Goal: Task Accomplishment & Management: Complete application form

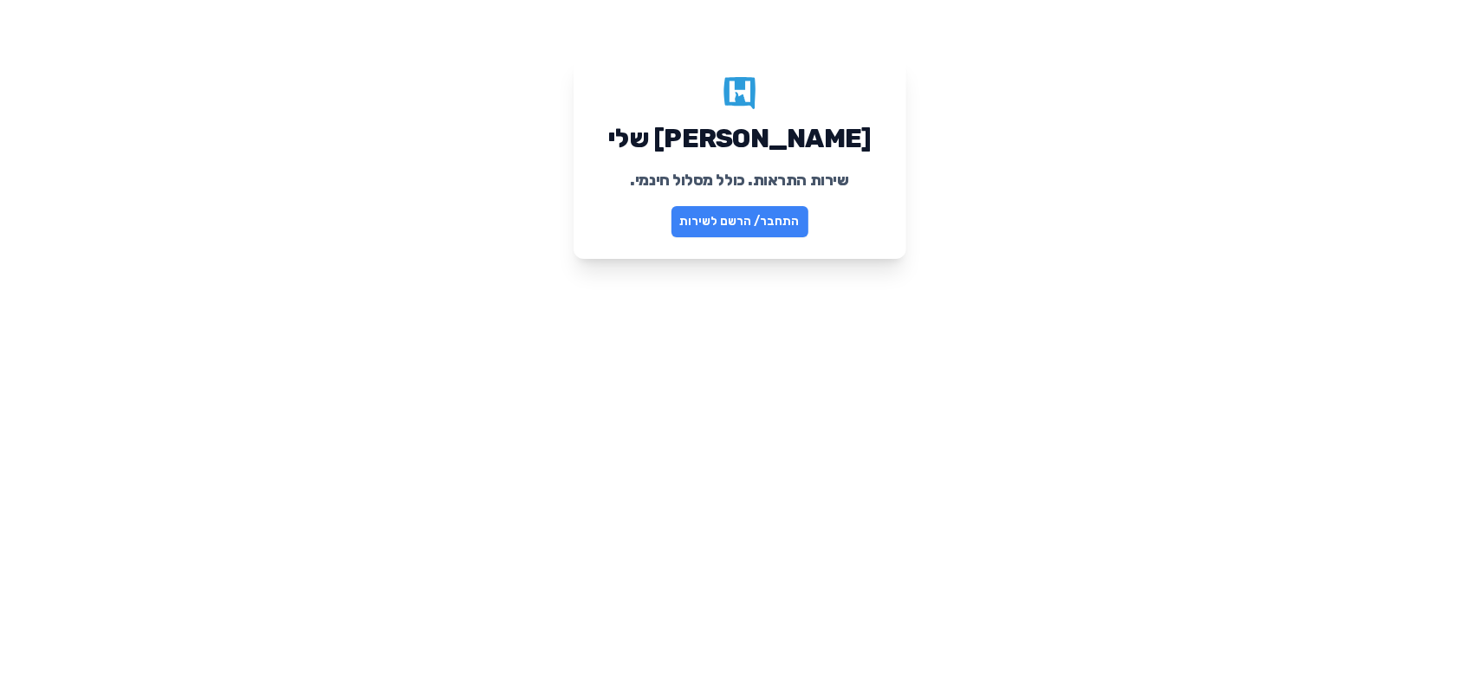
click at [759, 227] on link "התחבר/ הרשם לשירות" at bounding box center [740, 221] width 137 height 31
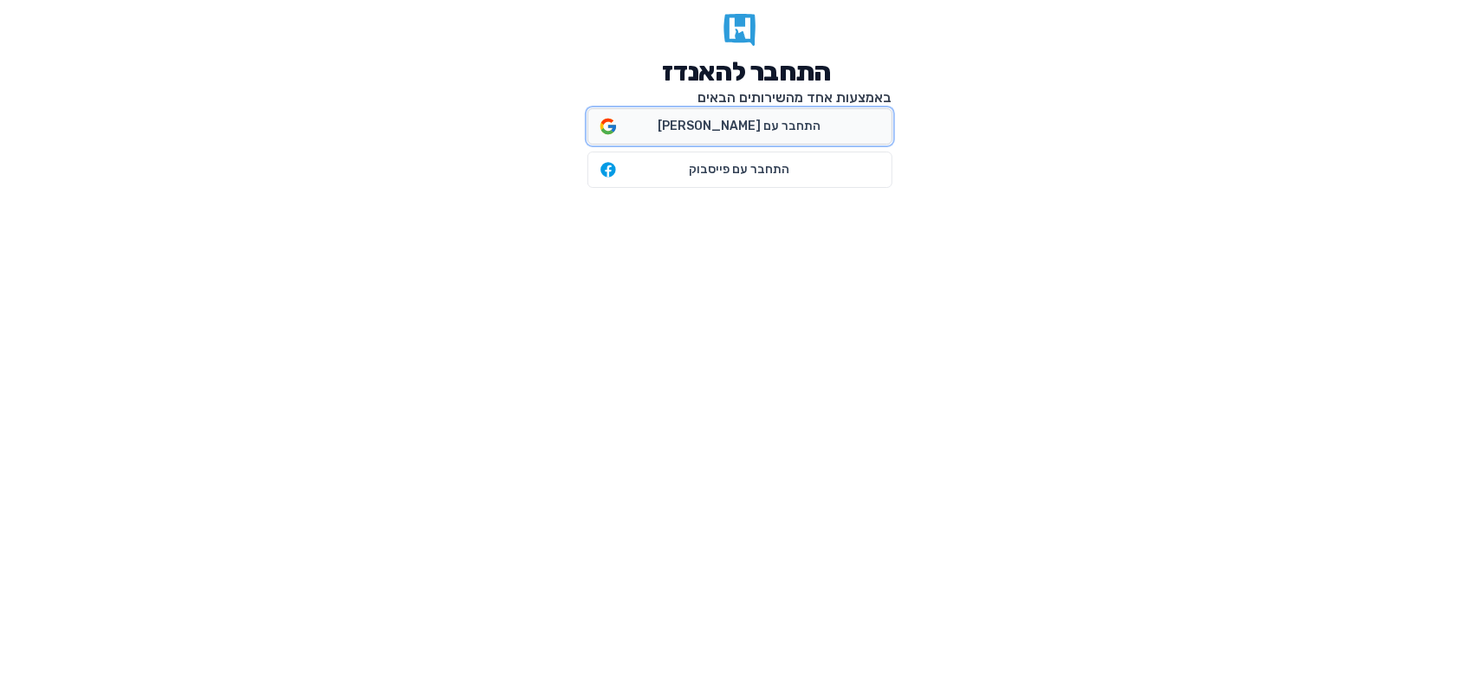
click at [760, 136] on span "התחבר עם גוגל" at bounding box center [739, 126] width 303 height 35
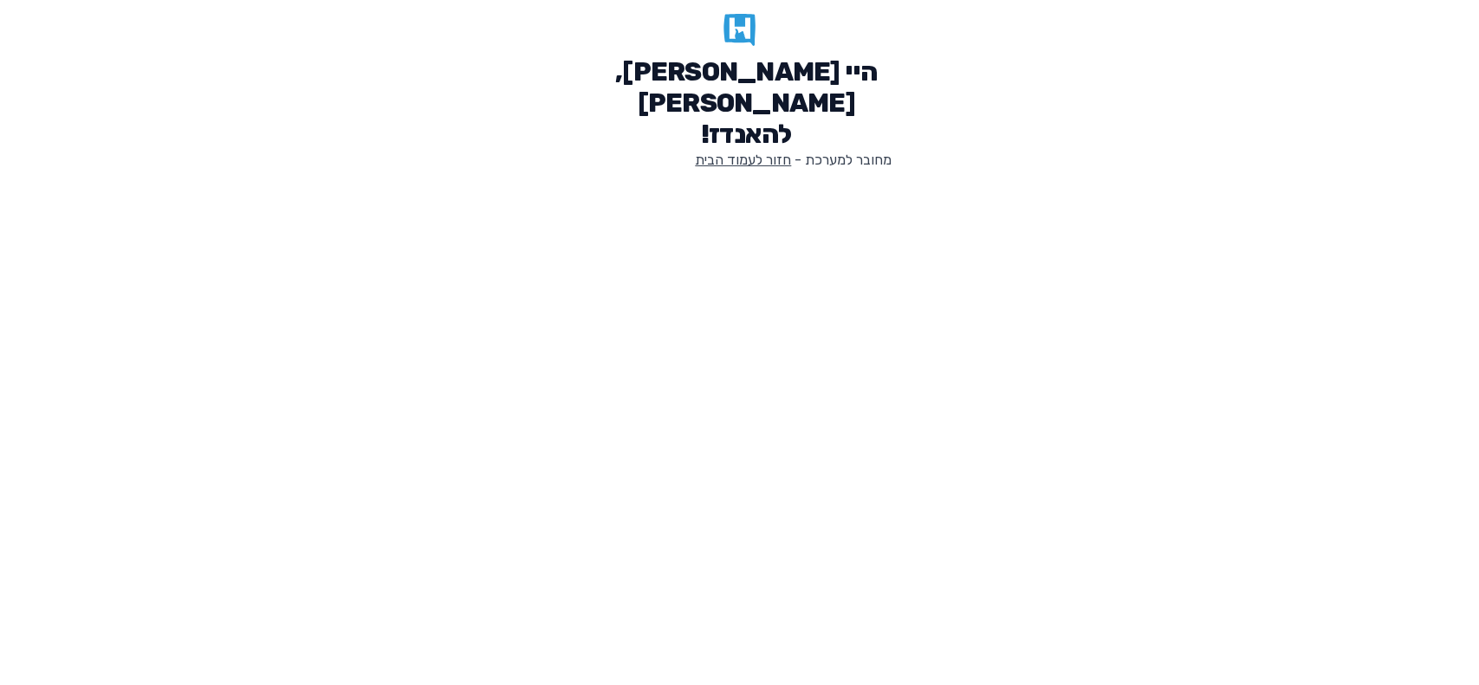
click at [719, 152] on link "חזור לעמוד הבית" at bounding box center [744, 160] width 96 height 16
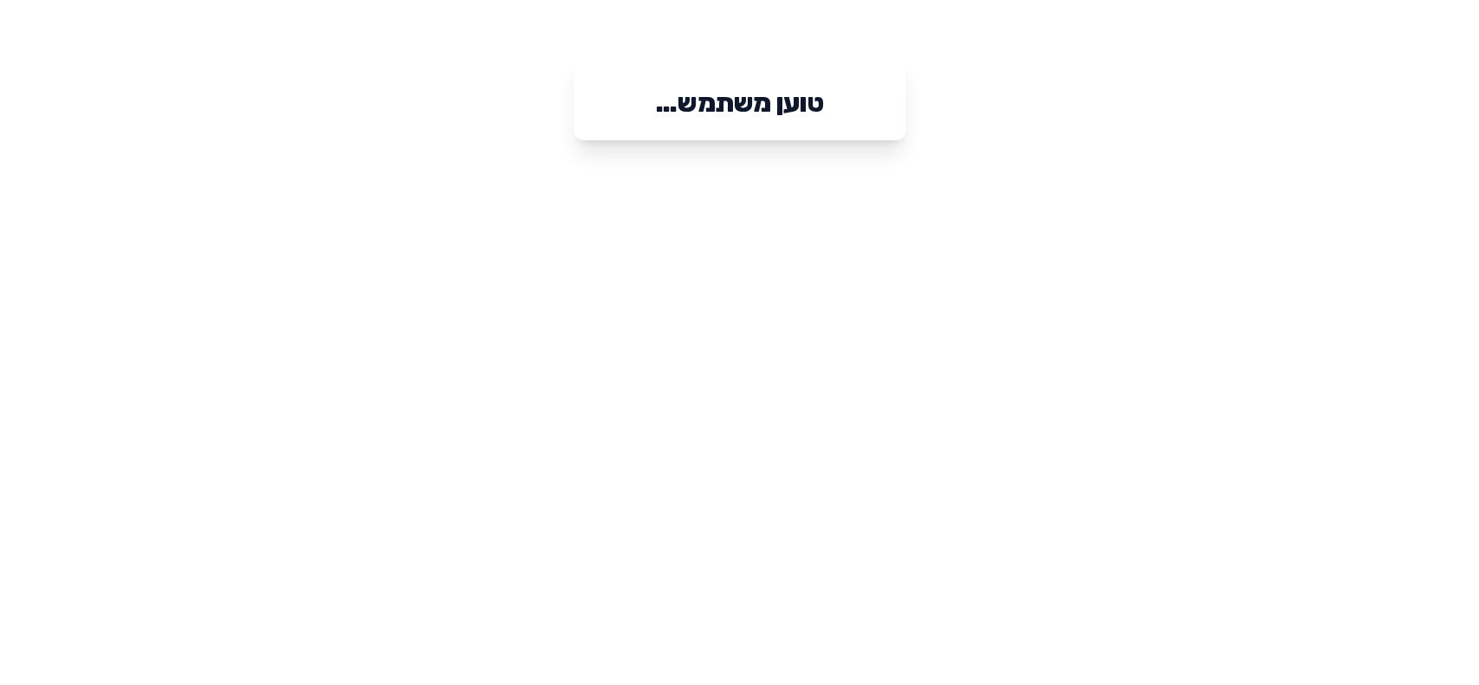
click at [782, 94] on h1 "טוען משתמש..." at bounding box center [739, 103] width 167 height 31
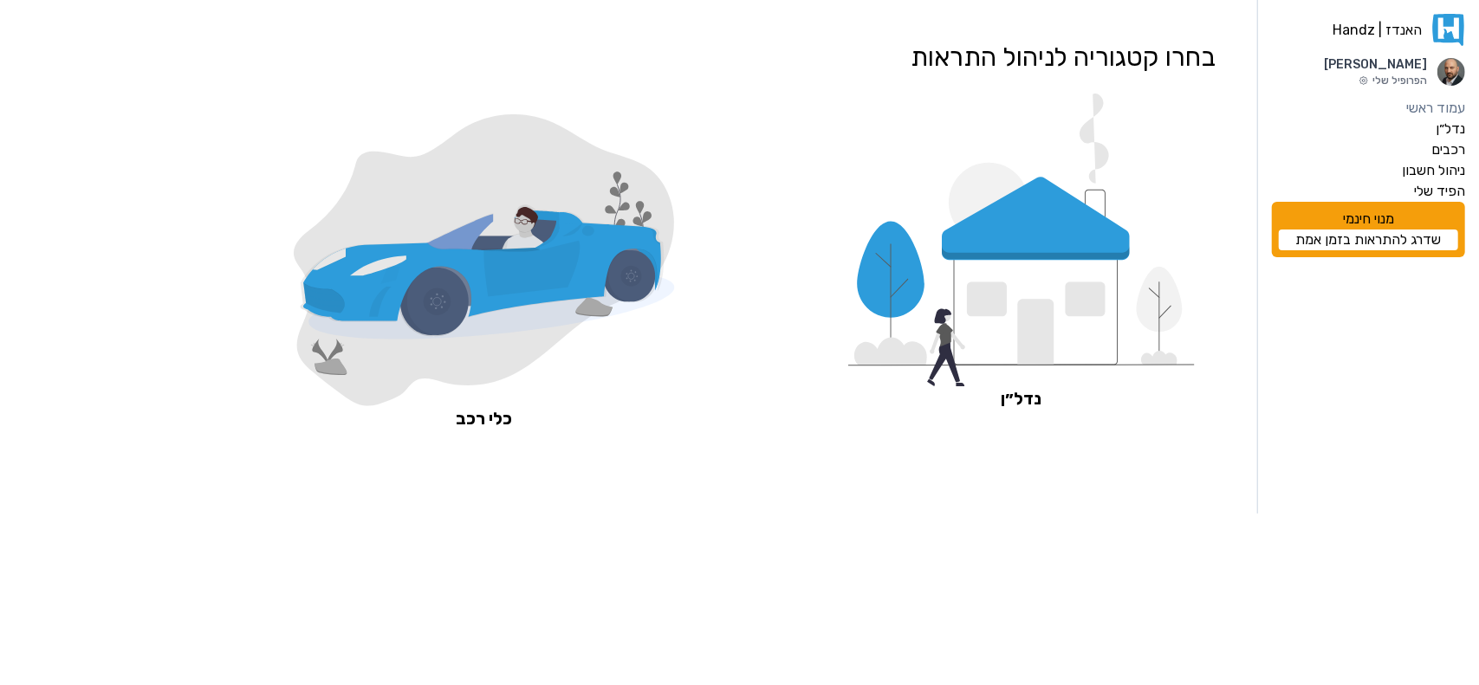
click at [574, 321] on icon at bounding box center [491, 304] width 366 height 68
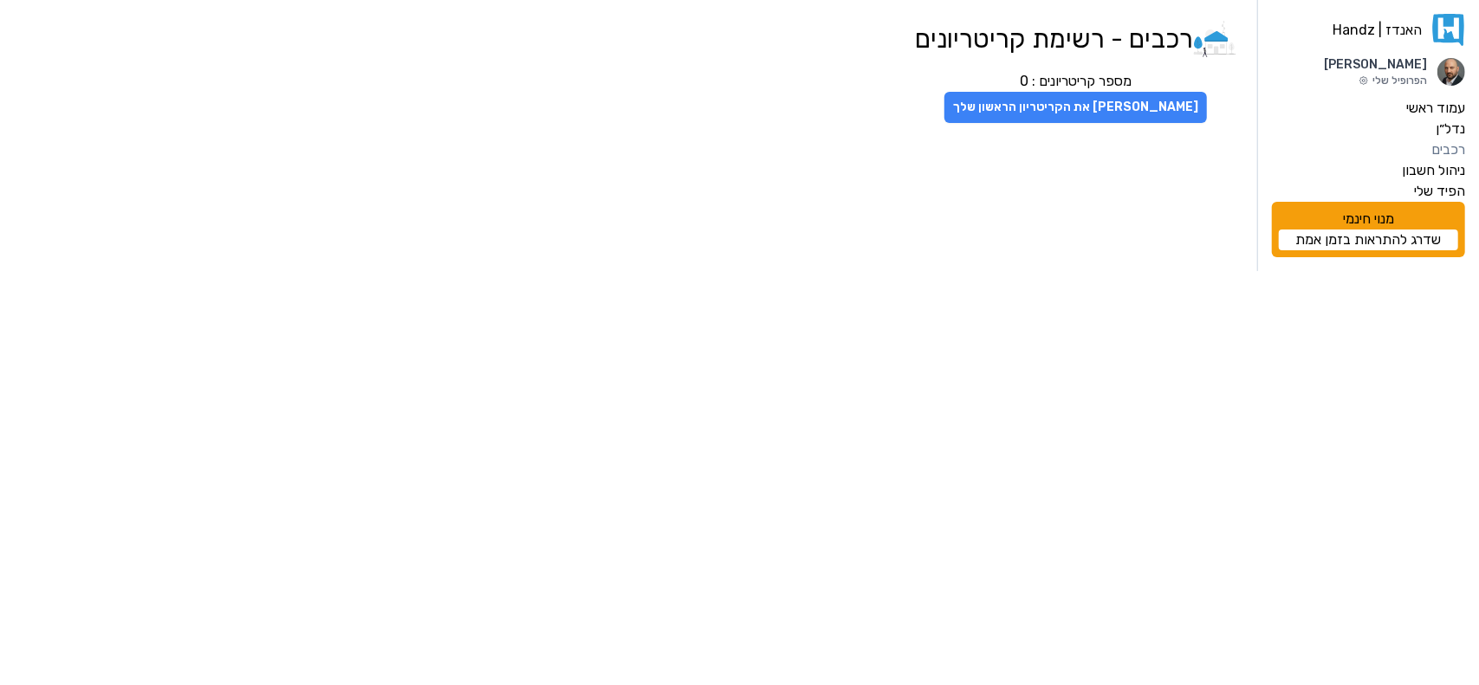
click at [1094, 115] on button "[PERSON_NAME] את הקריטריון הראשון שלך" at bounding box center [1076, 107] width 263 height 31
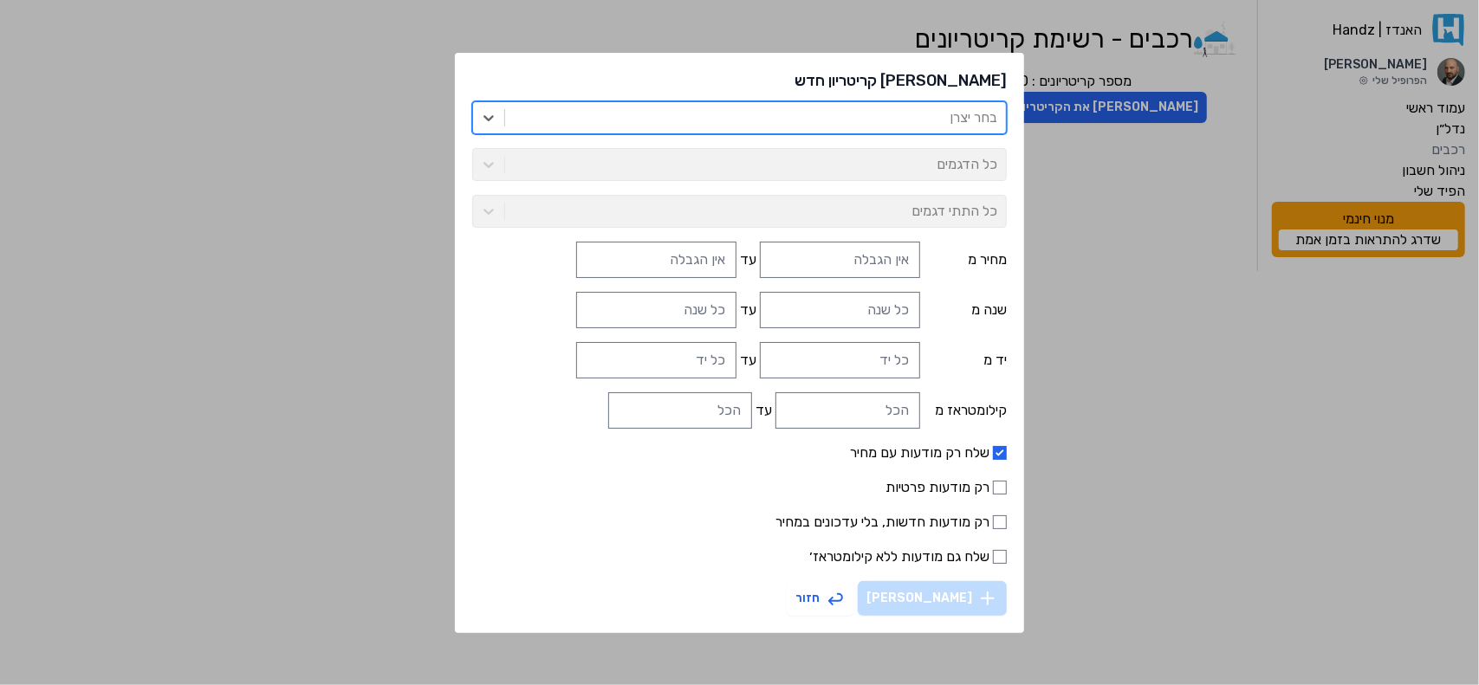
click at [927, 127] on div at bounding box center [756, 118] width 484 height 24
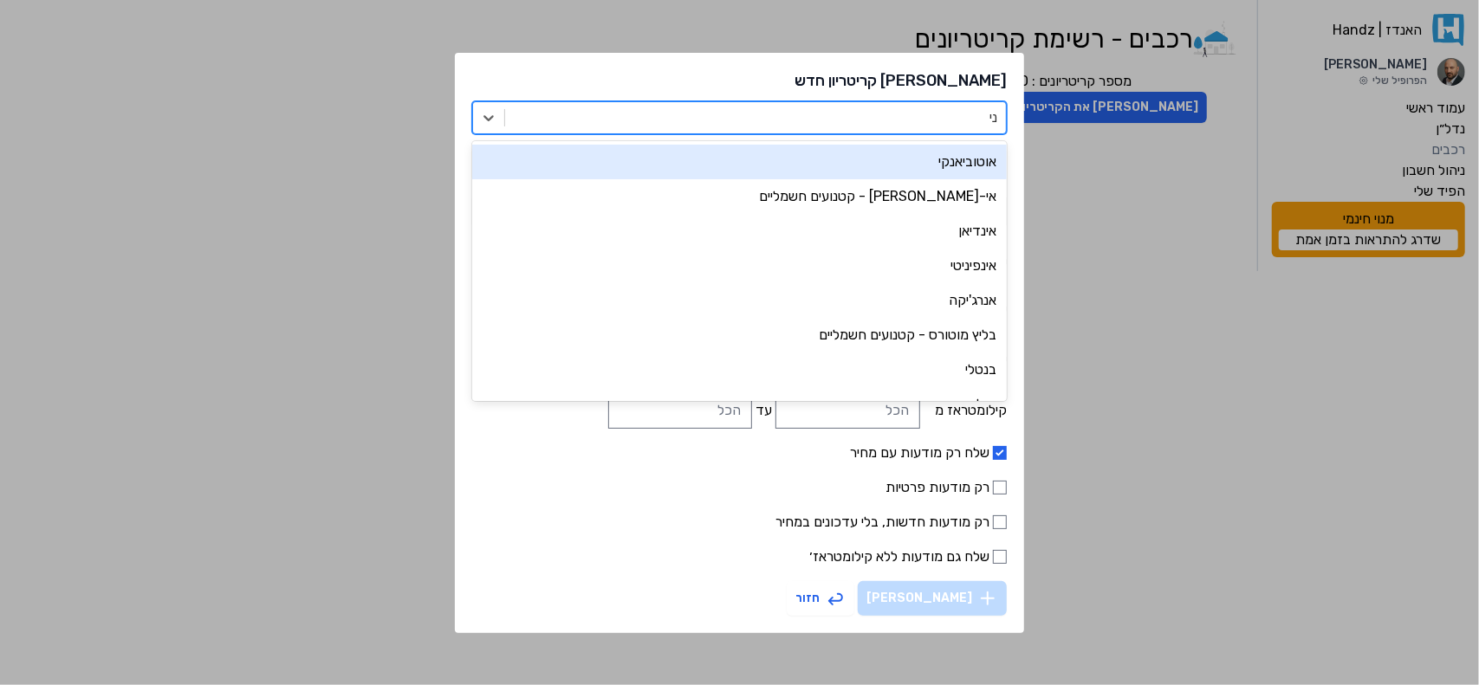
type input "ניס"
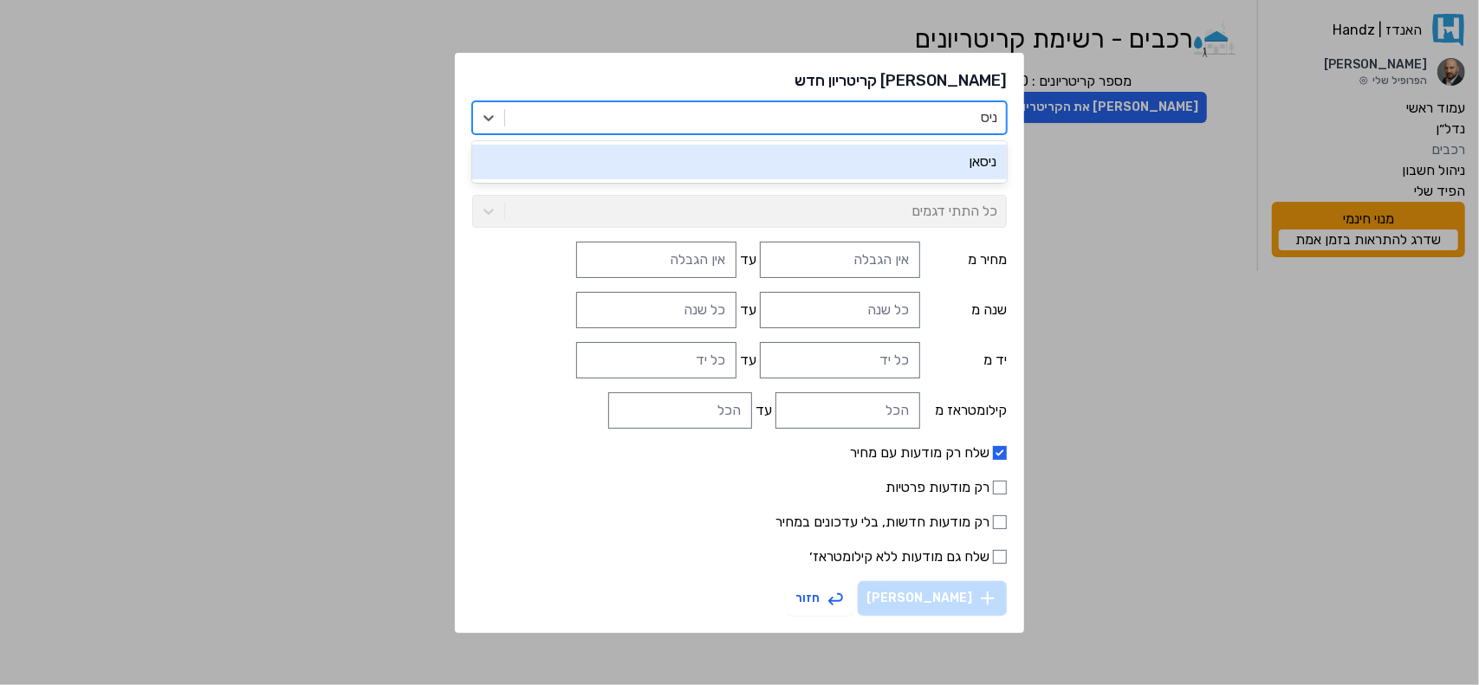
click at [904, 162] on div "ניסאן" at bounding box center [739, 162] width 535 height 35
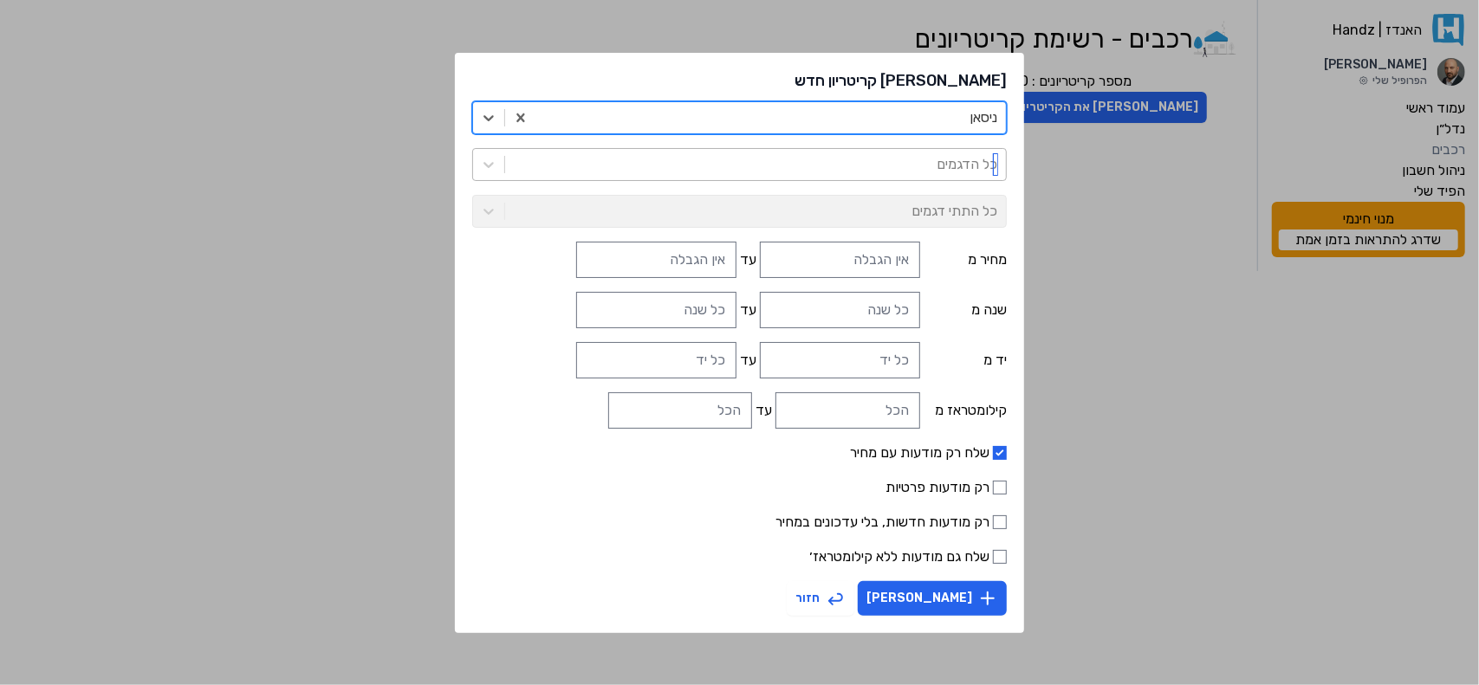
click at [891, 166] on div at bounding box center [756, 165] width 484 height 24
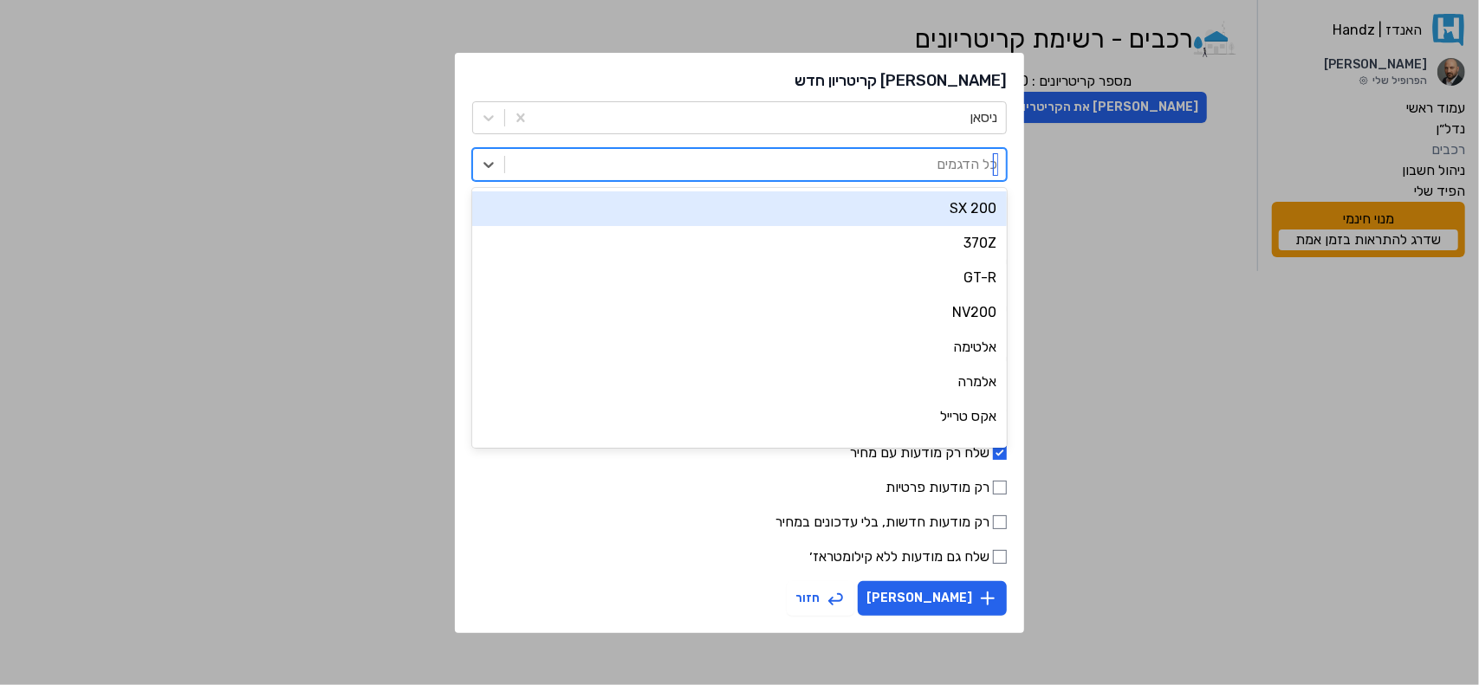
click at [910, 213] on div "200 SX" at bounding box center [739, 209] width 535 height 35
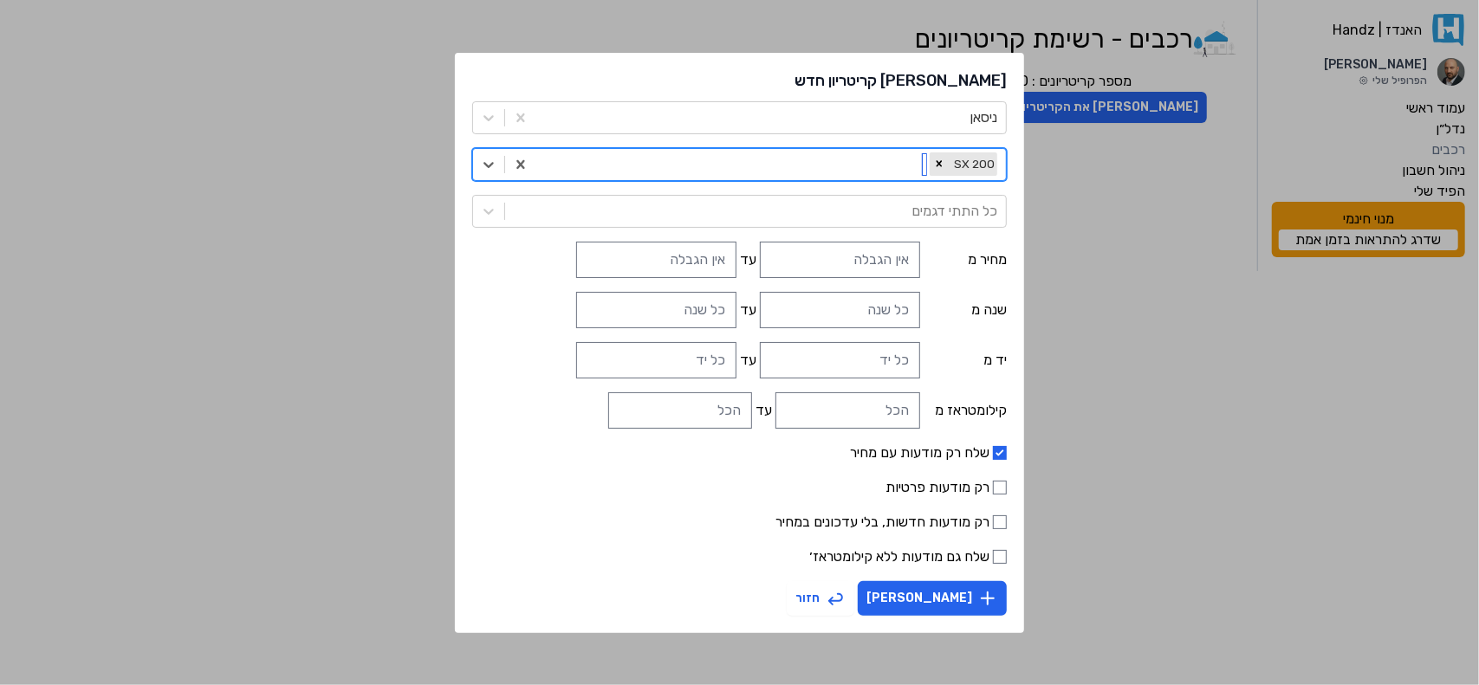
click at [856, 164] on div at bounding box center [735, 165] width 381 height 24
type input "ע"
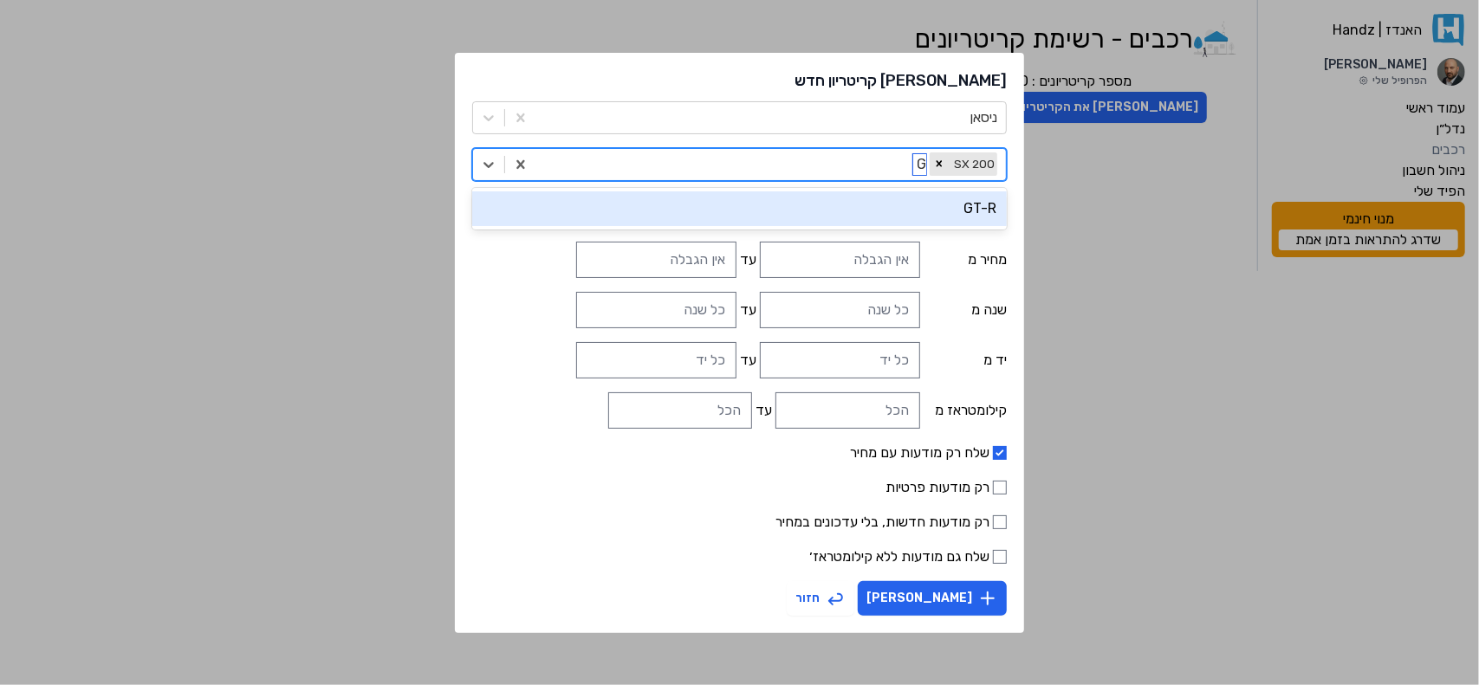
type input "GT"
click at [898, 207] on div "GT-R" at bounding box center [739, 209] width 535 height 35
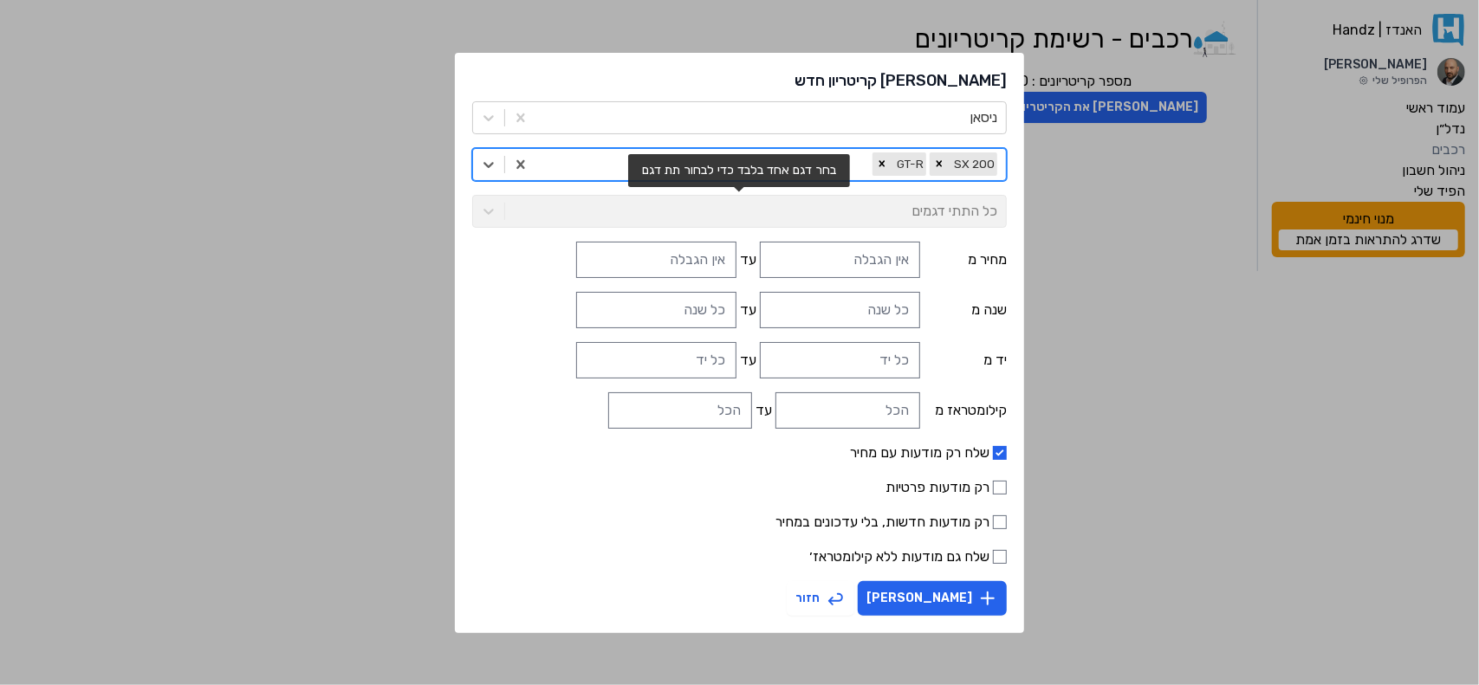
click at [919, 208] on div "כל התתי דגמים" at bounding box center [739, 211] width 535 height 33
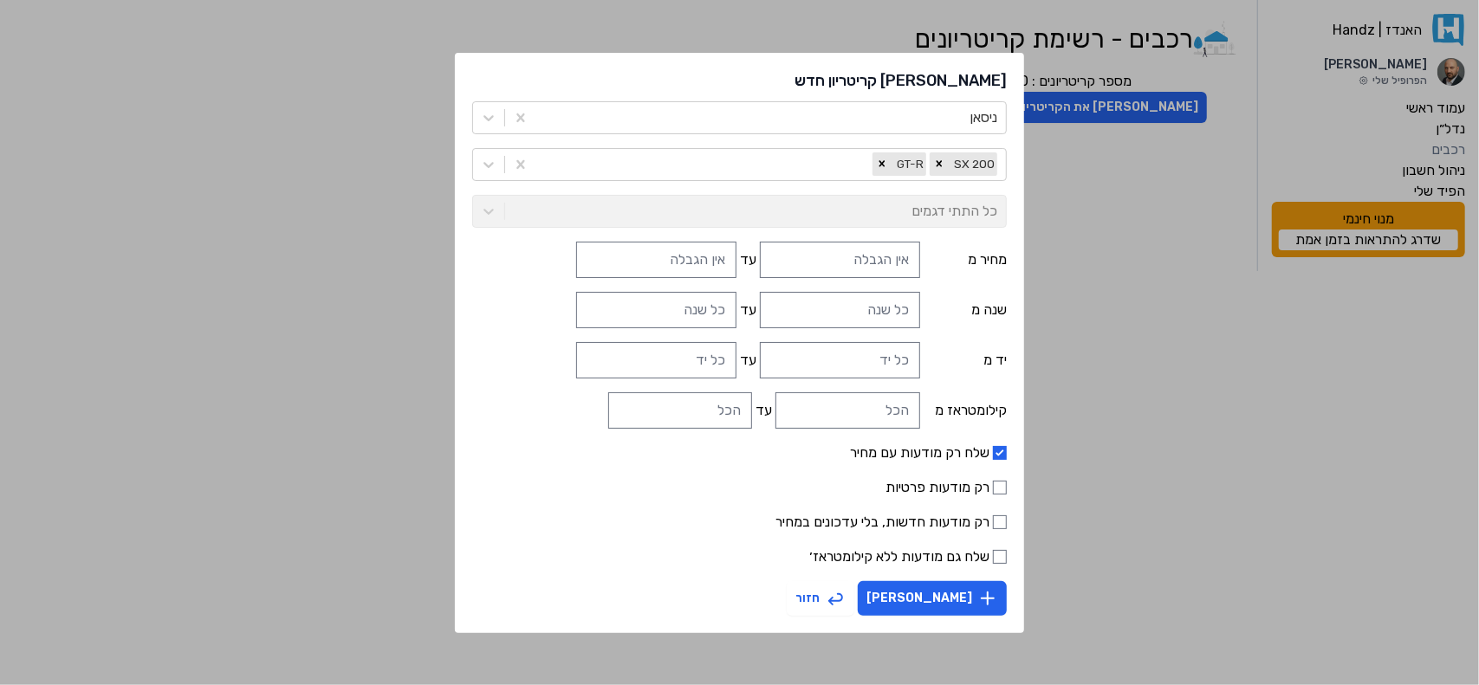
click at [977, 283] on form "ניסאן 200 SX GT-R כל התתי דגמים מחיר מ עד שנה מ עד יד מ עד קילומטראז מ עד שלח ר…" at bounding box center [739, 358] width 535 height 515
click at [993, 454] on input "שלח רק מודעות עם מחיר" at bounding box center [1000, 453] width 14 height 14
checkbox input "false"
click at [948, 601] on button "[PERSON_NAME]" at bounding box center [932, 598] width 149 height 35
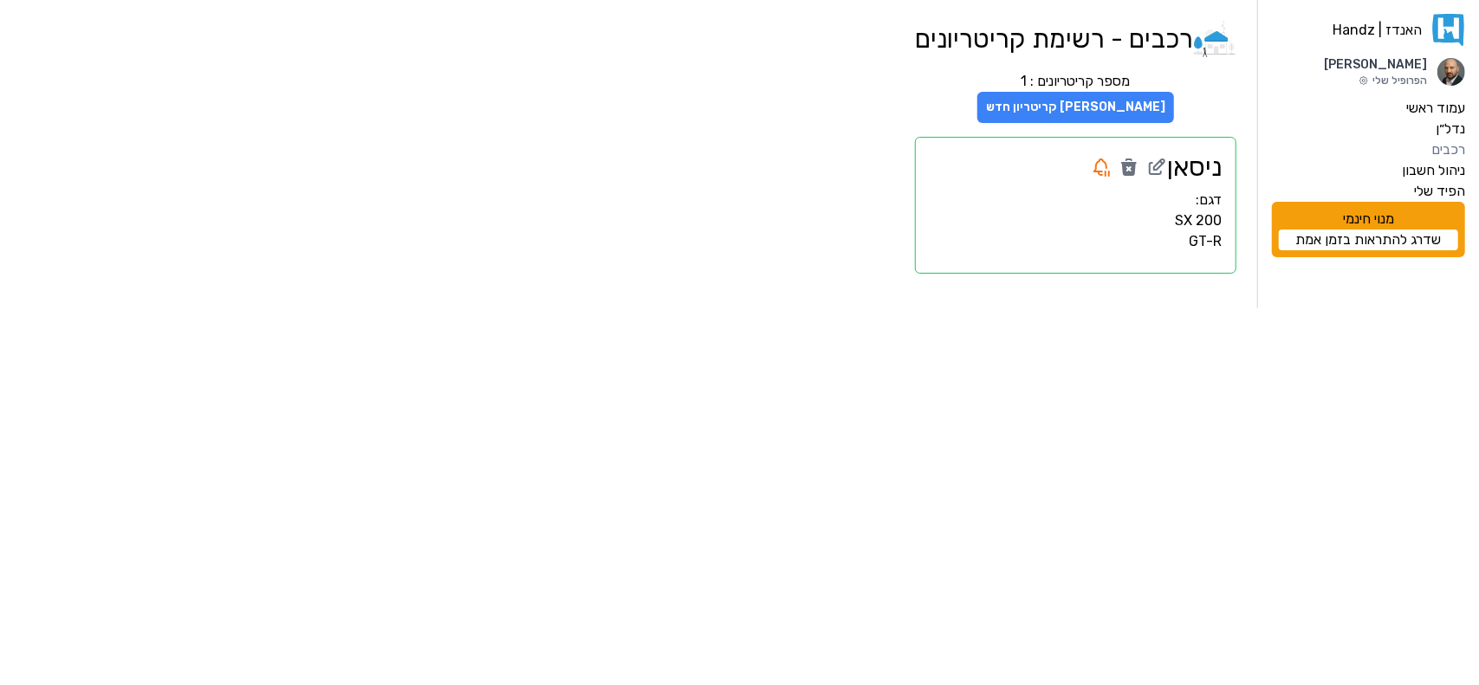
click at [1075, 115] on button "[PERSON_NAME] קריטריון חדש" at bounding box center [1075, 107] width 197 height 31
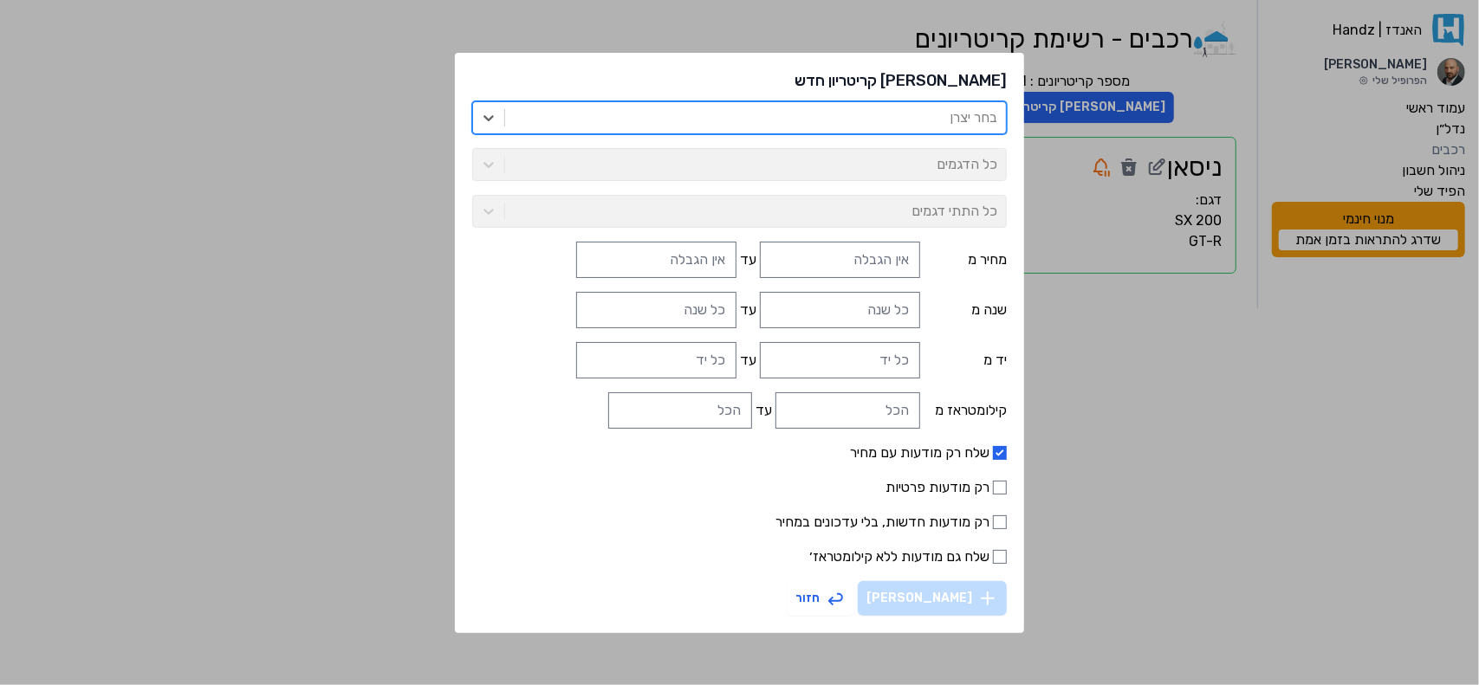
click at [927, 114] on div at bounding box center [756, 118] width 484 height 24
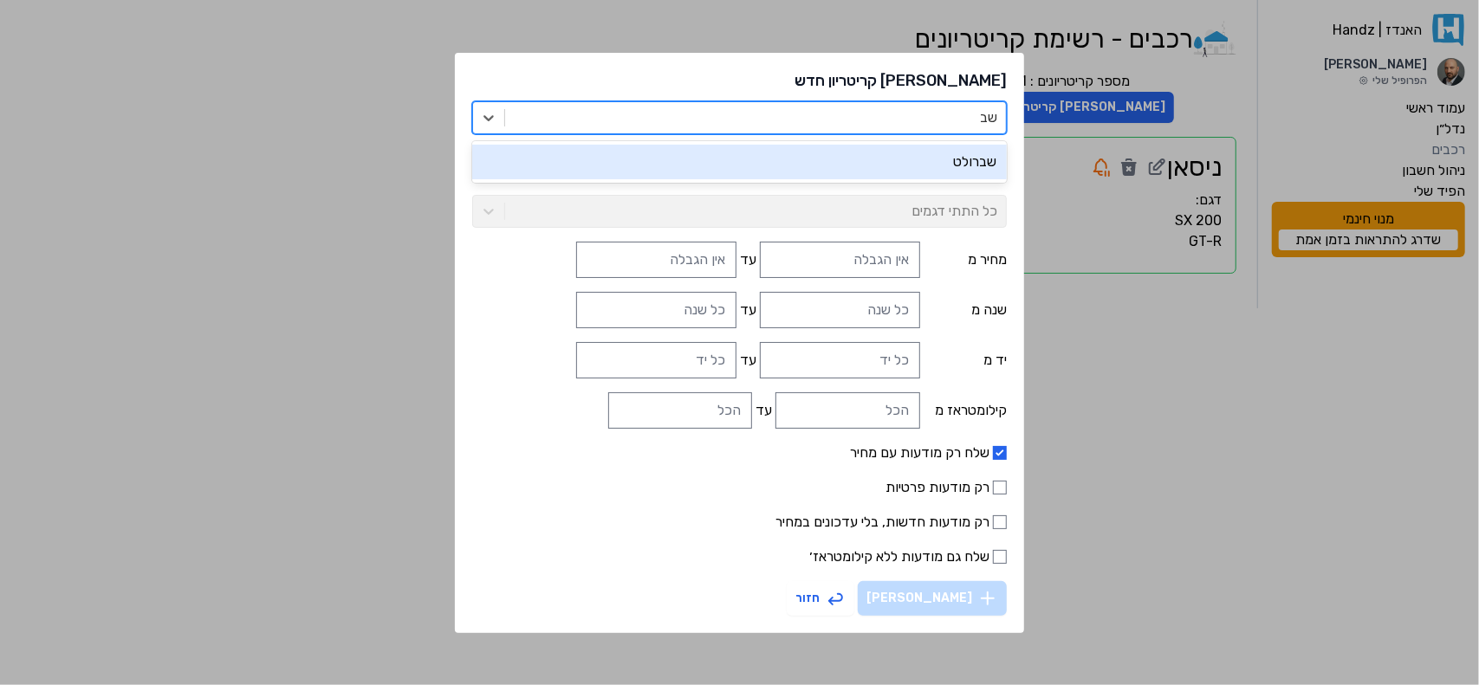
type input "שבר"
click at [923, 166] on div "שברולט" at bounding box center [739, 162] width 535 height 35
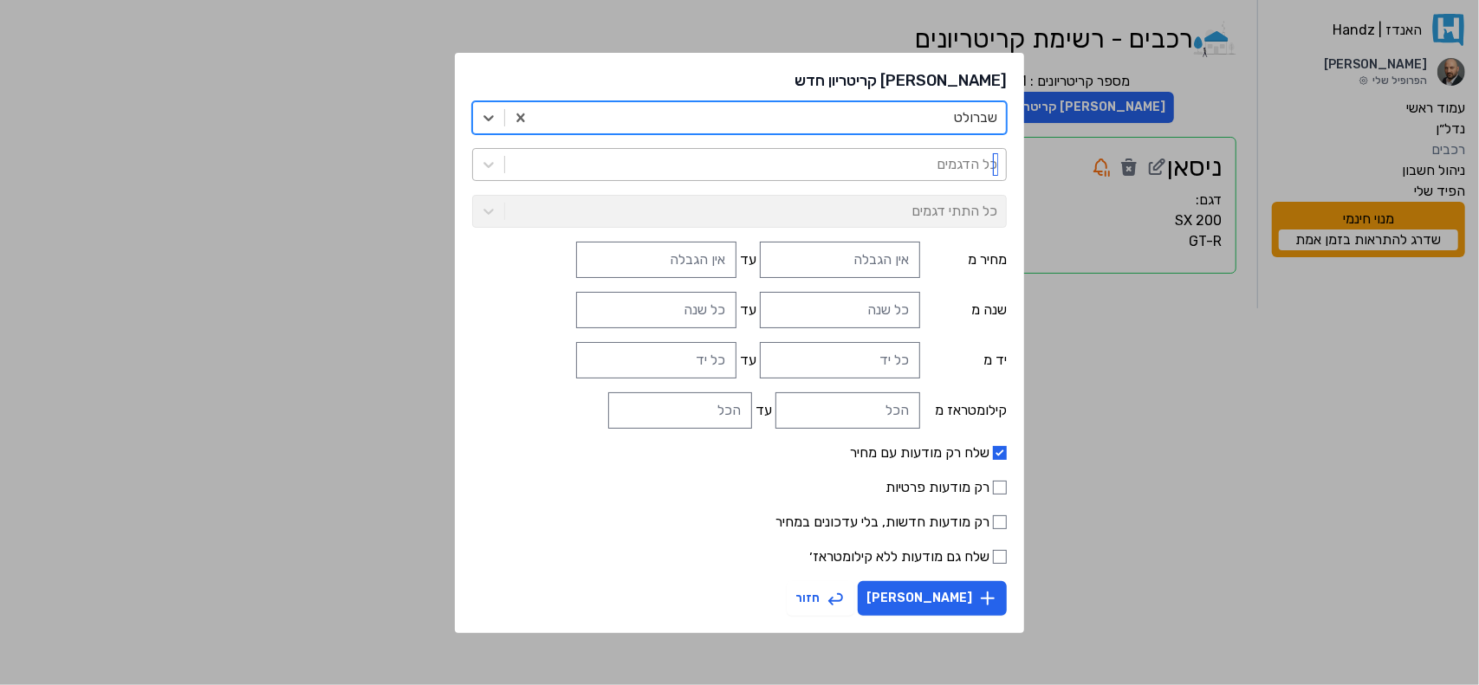
click at [917, 174] on div at bounding box center [756, 165] width 484 height 24
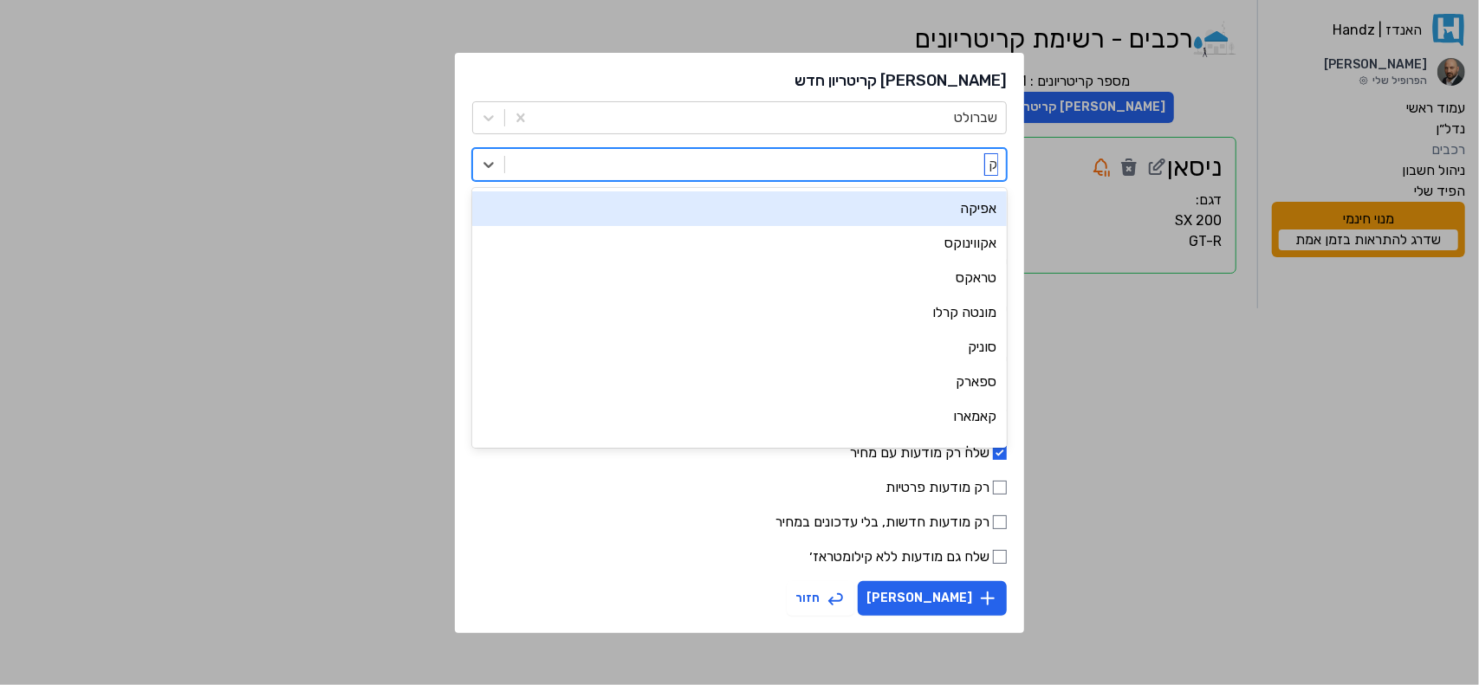
type input "קא"
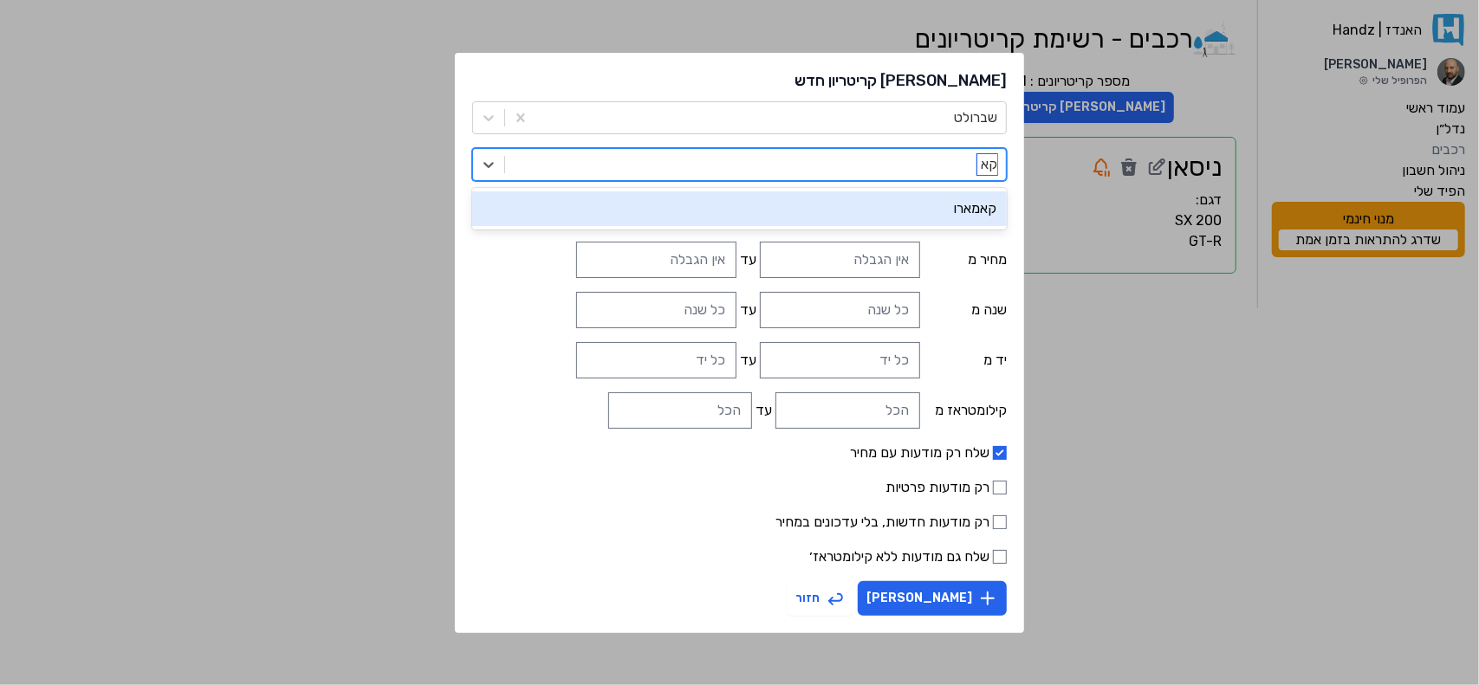
click at [919, 202] on div "קאמארו" at bounding box center [739, 209] width 535 height 35
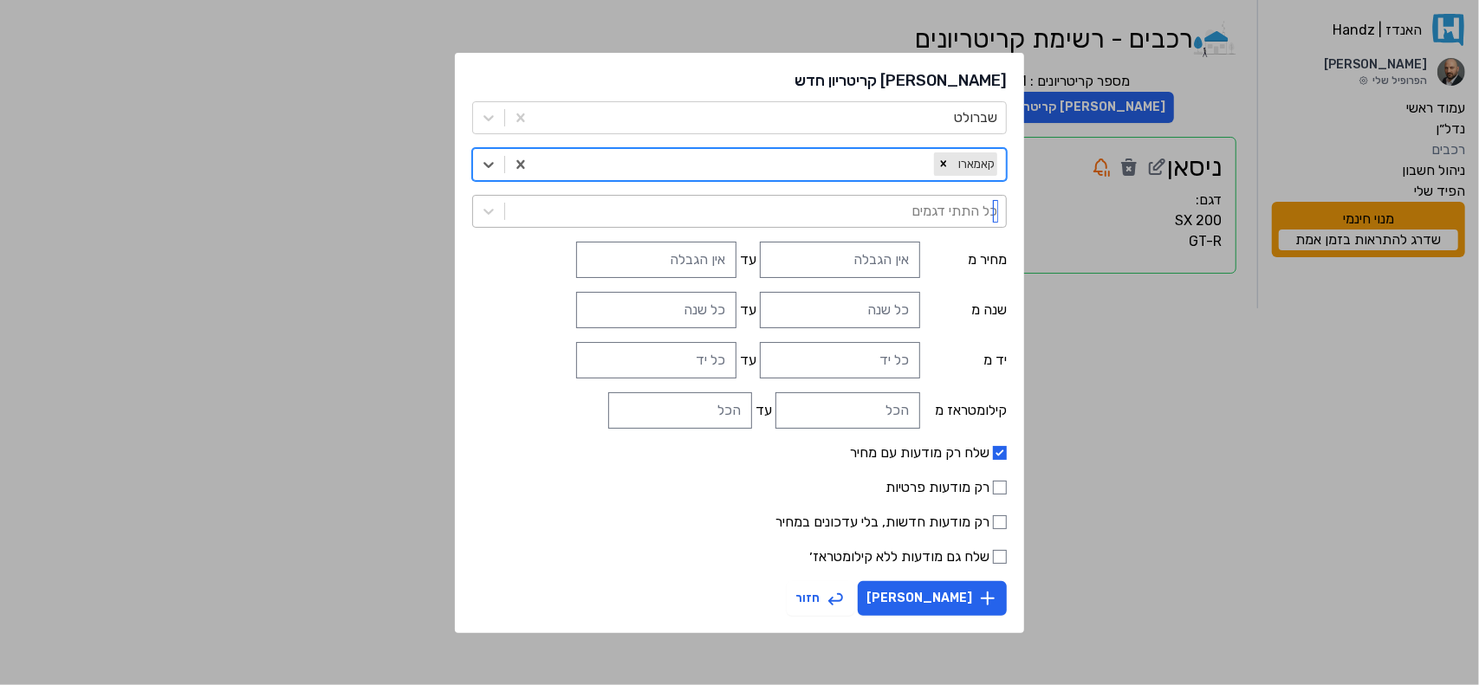
click at [908, 210] on div at bounding box center [756, 211] width 484 height 24
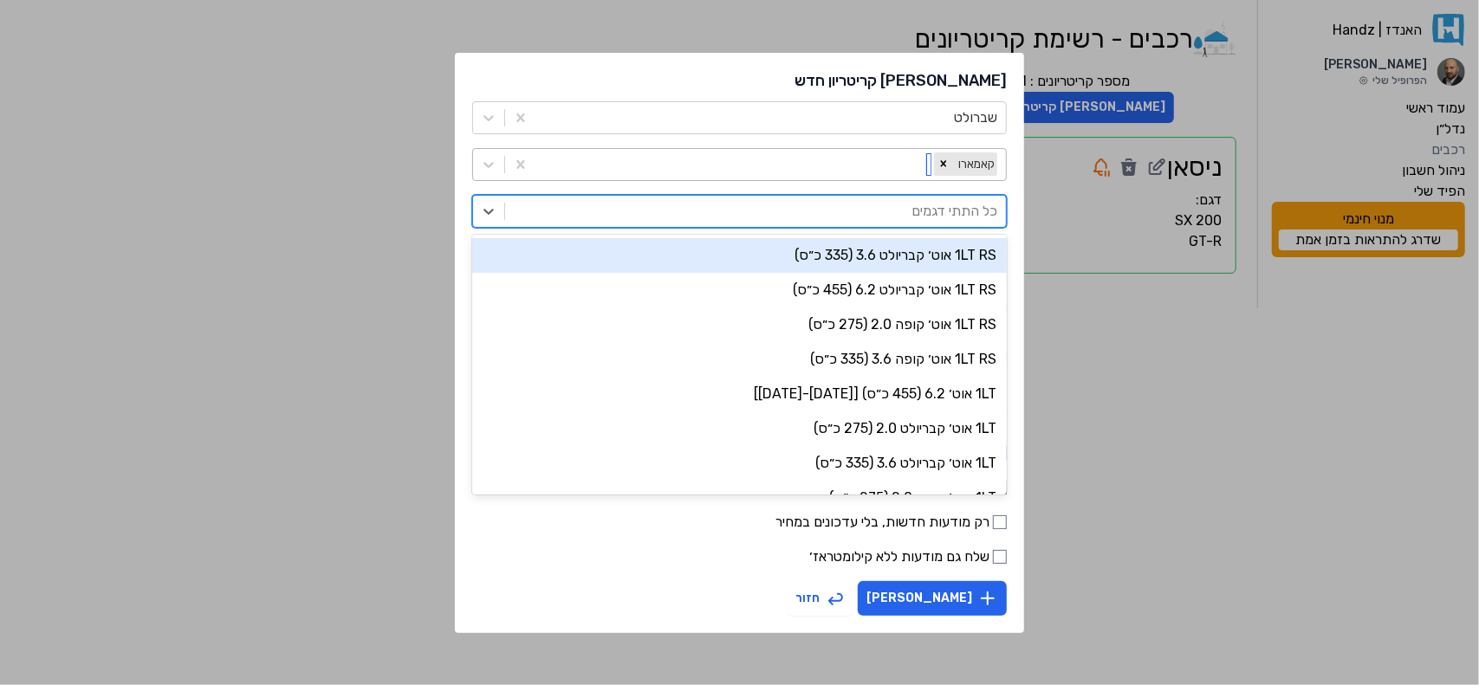
click at [898, 162] on div at bounding box center [738, 165] width 386 height 24
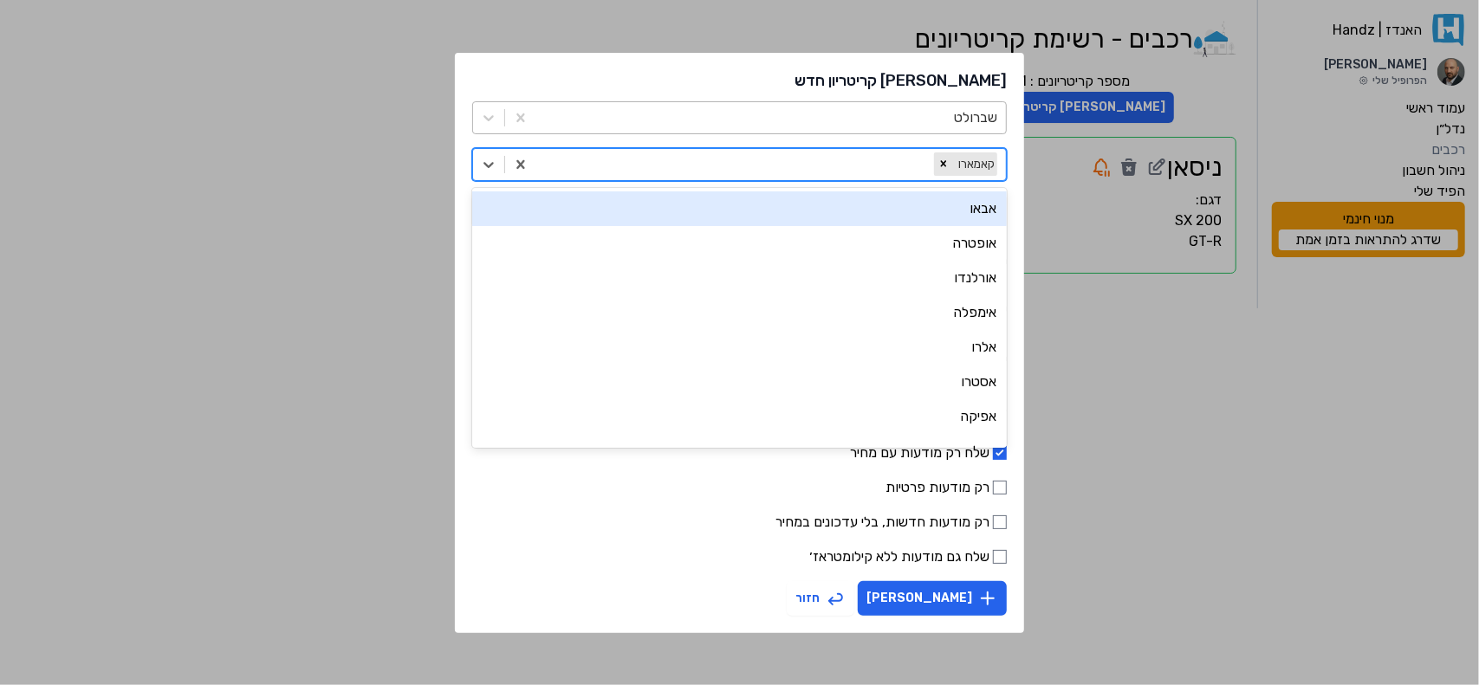
click at [834, 126] on div at bounding box center [771, 118] width 452 height 24
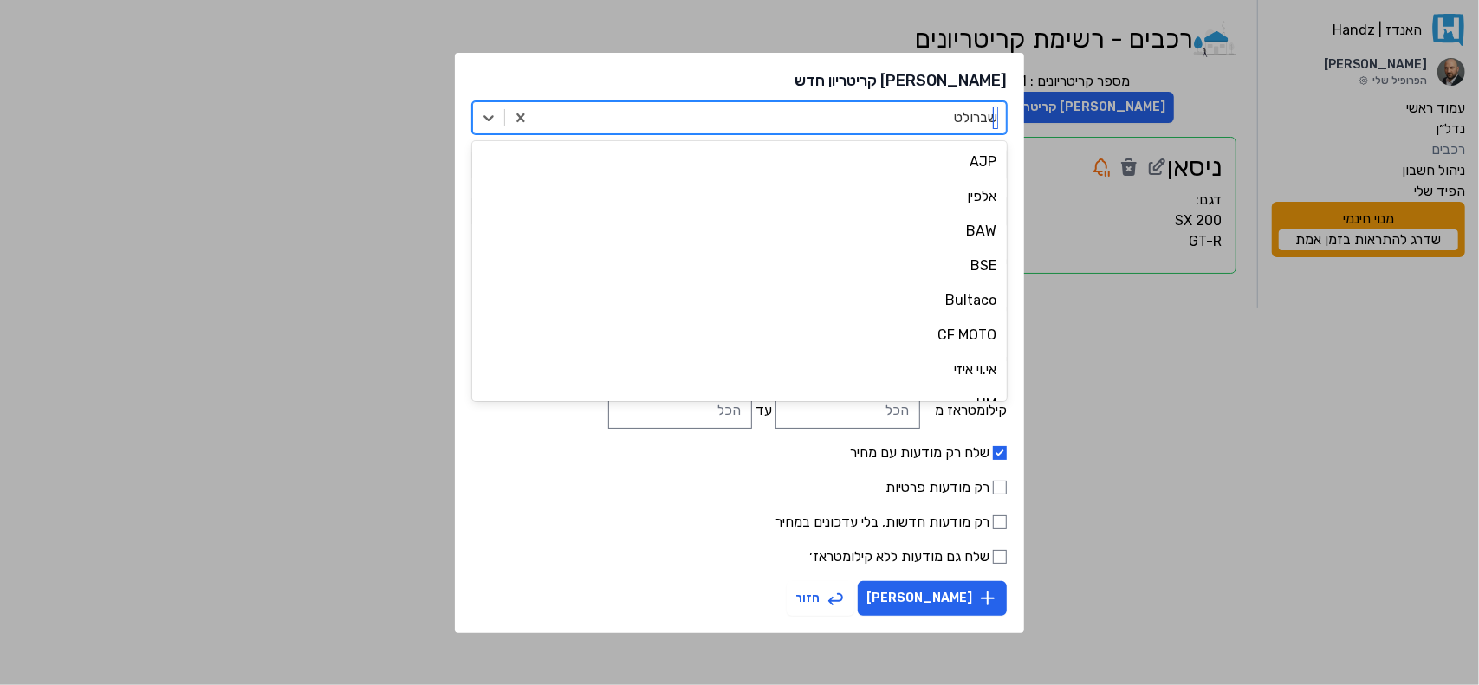
scroll to position [6618, 0]
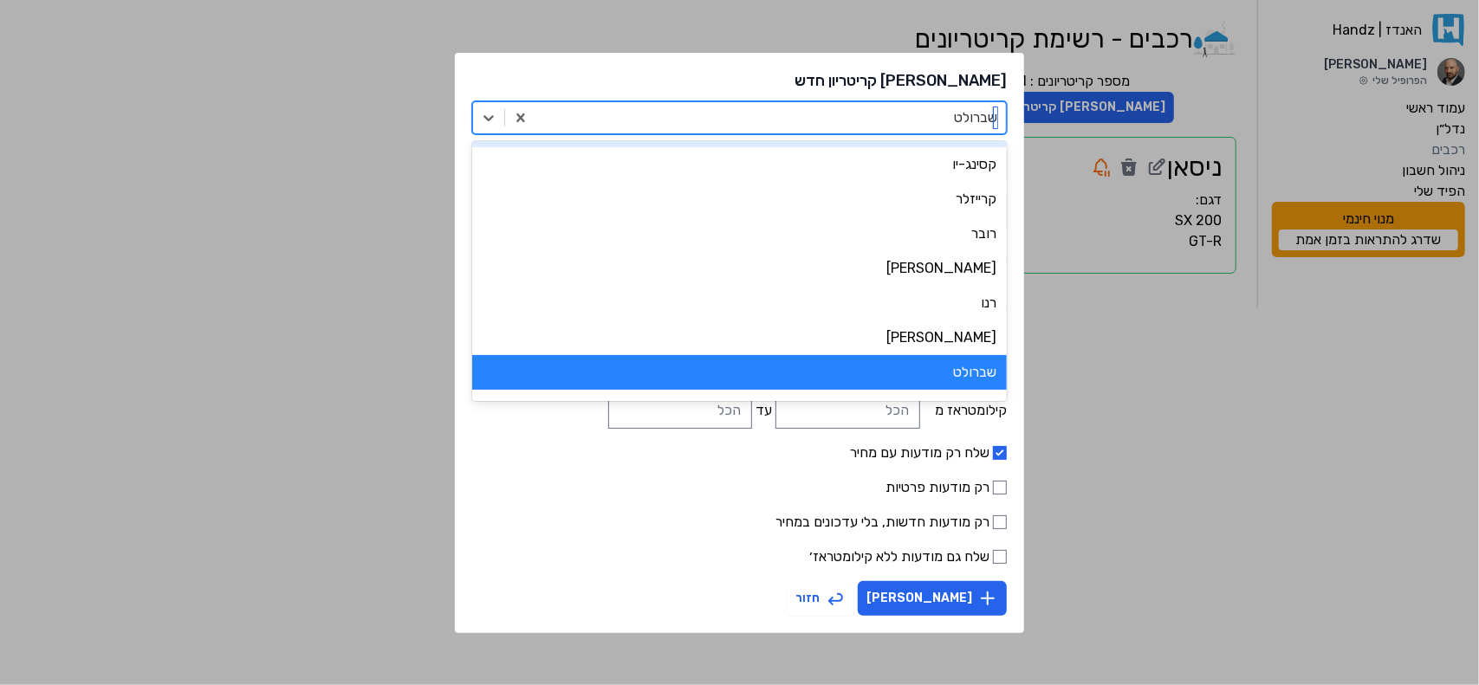
click at [822, 108] on div at bounding box center [771, 118] width 452 height 24
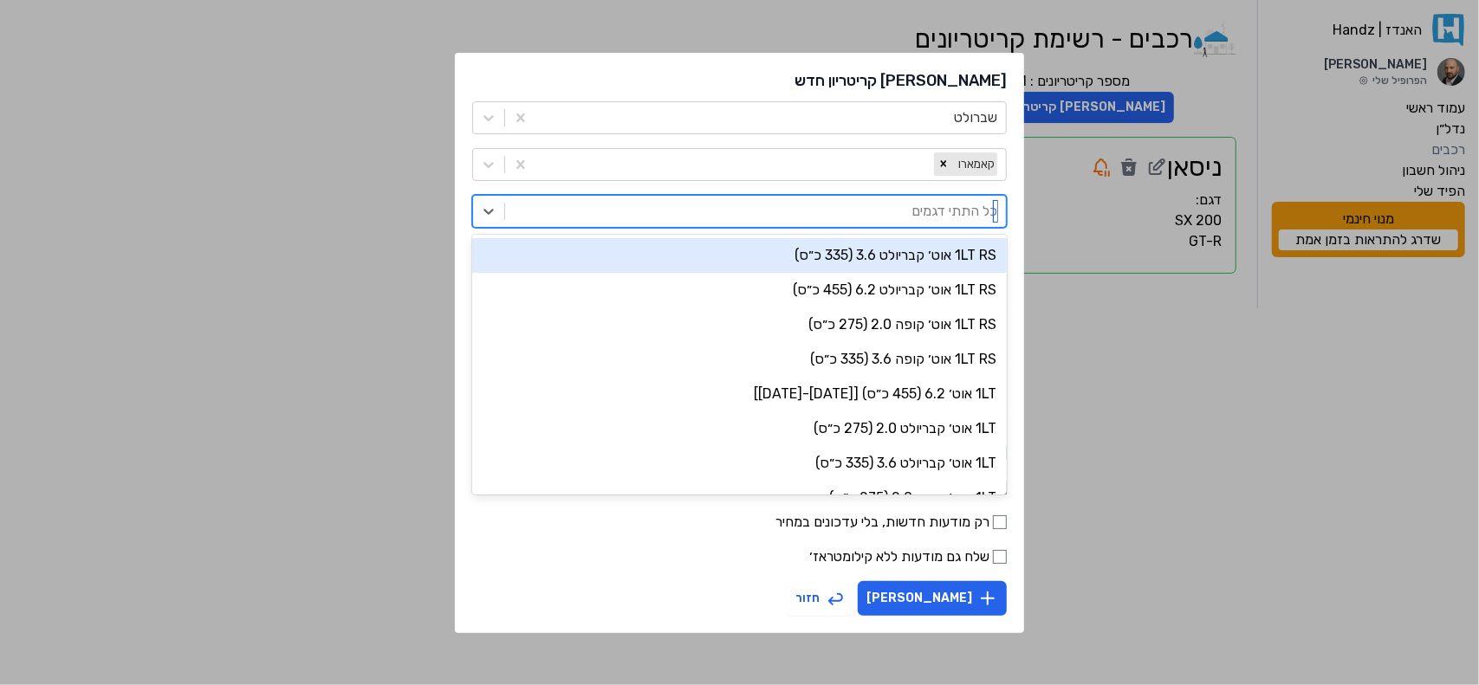
click at [880, 201] on div at bounding box center [756, 211] width 484 height 24
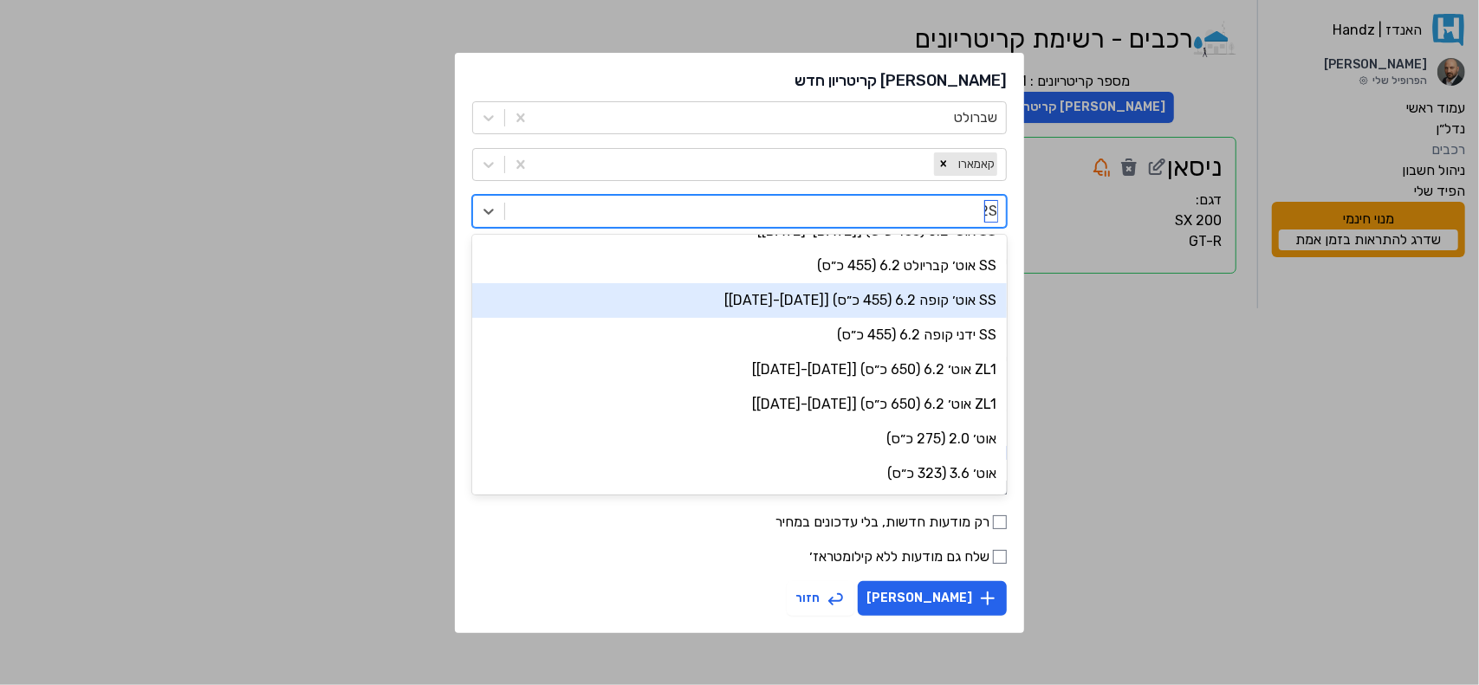
scroll to position [0, 0]
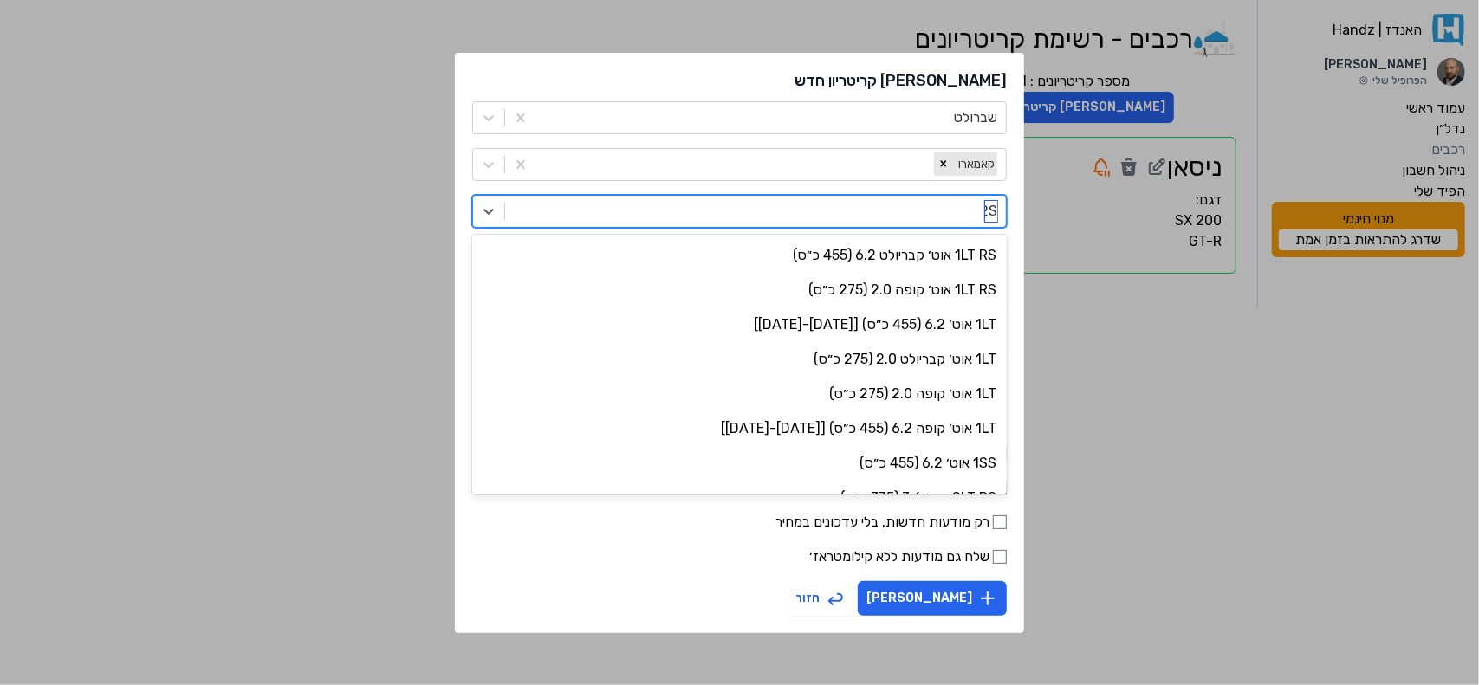
type input "2SS"
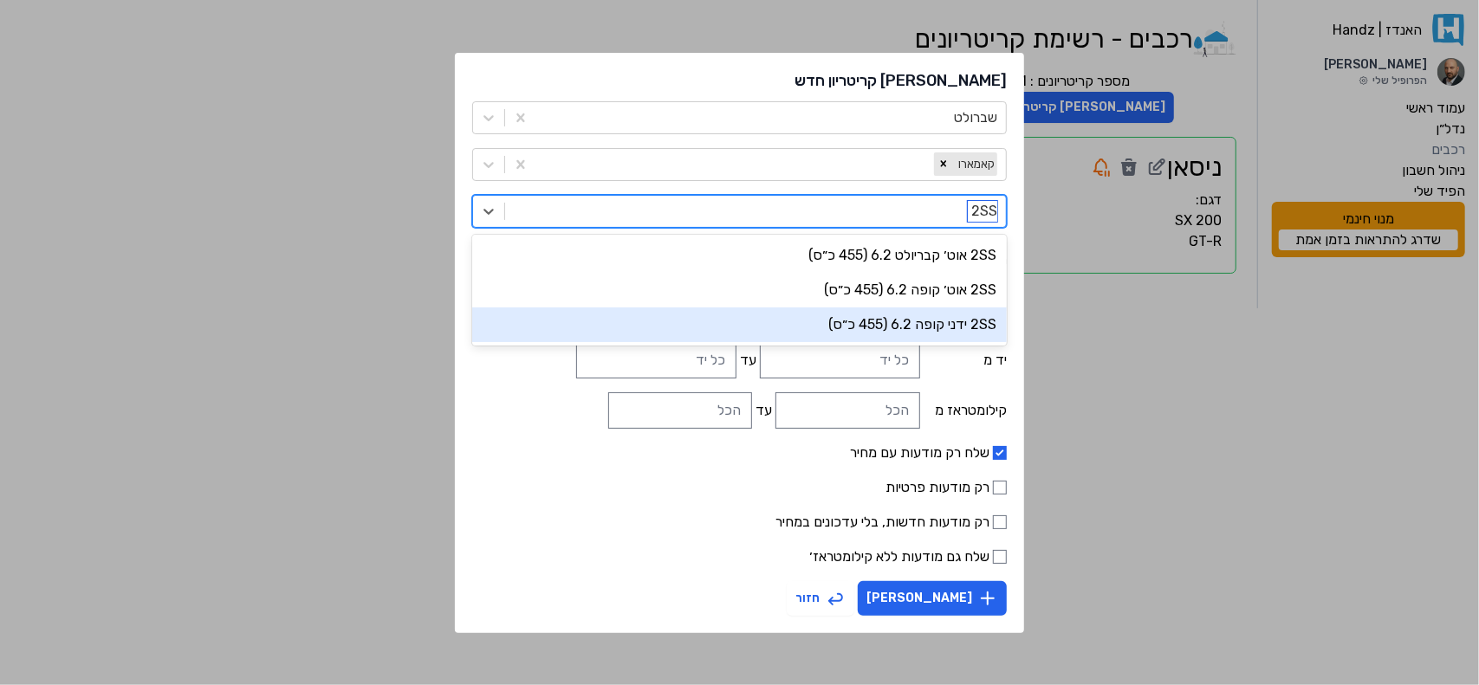
click at [839, 321] on div "2SS ידני קופה 6.2 (455 כ״ס)" at bounding box center [739, 325] width 535 height 35
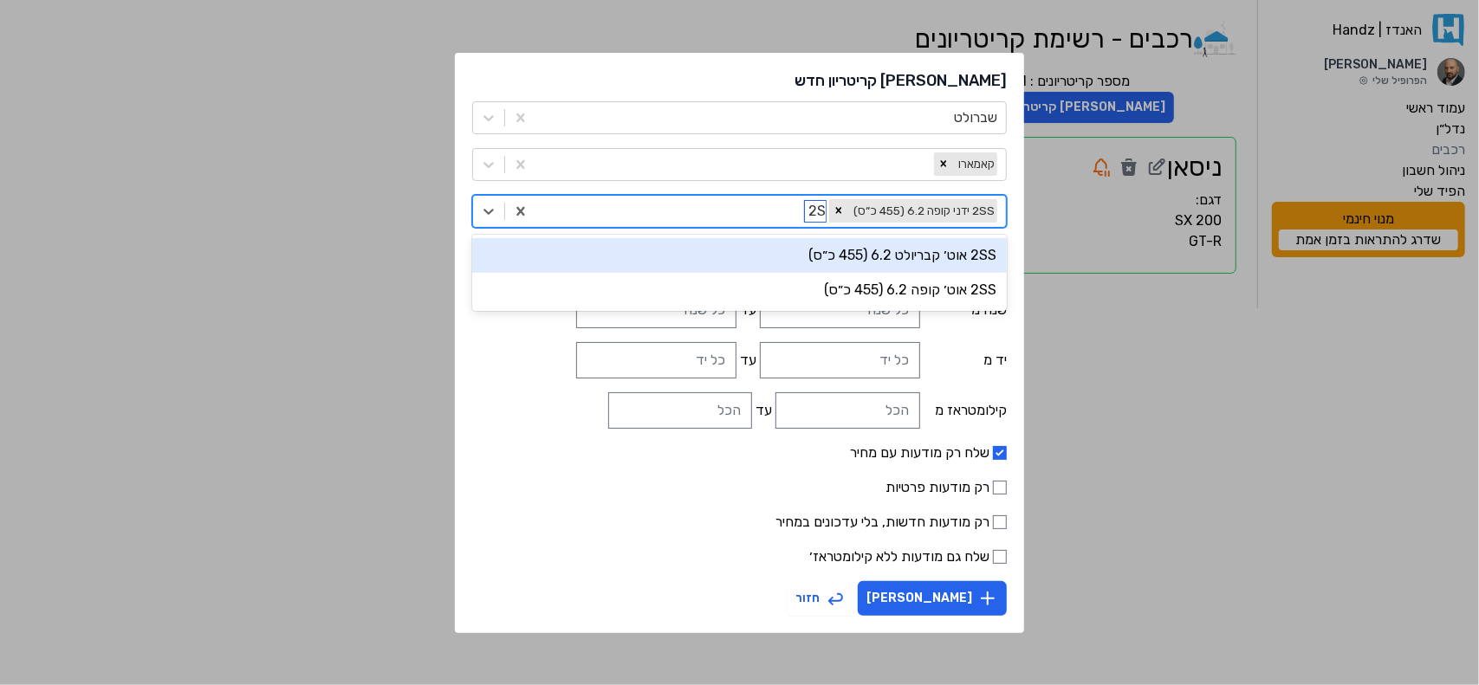
type input "2SS"
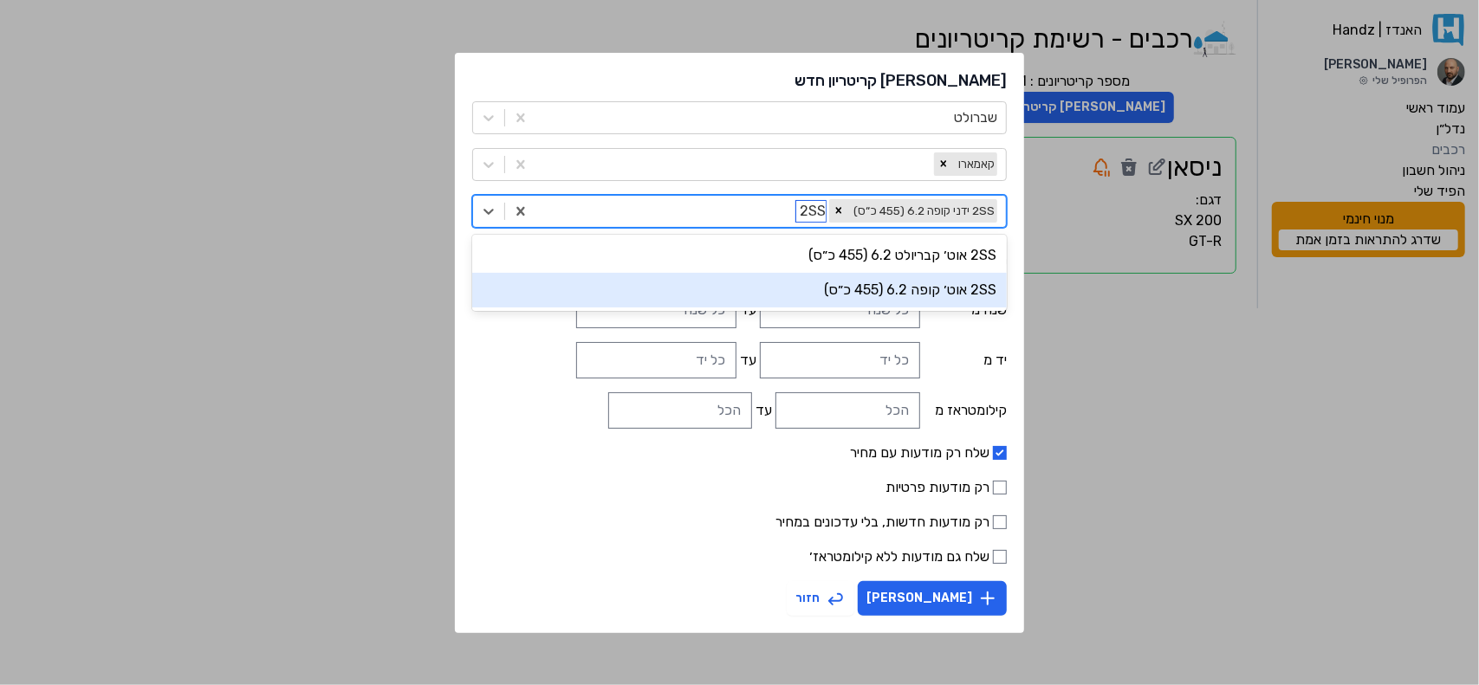
click at [862, 298] on div "2SS אוט׳ קופה 6.2 (455 כ״ס)" at bounding box center [739, 290] width 535 height 35
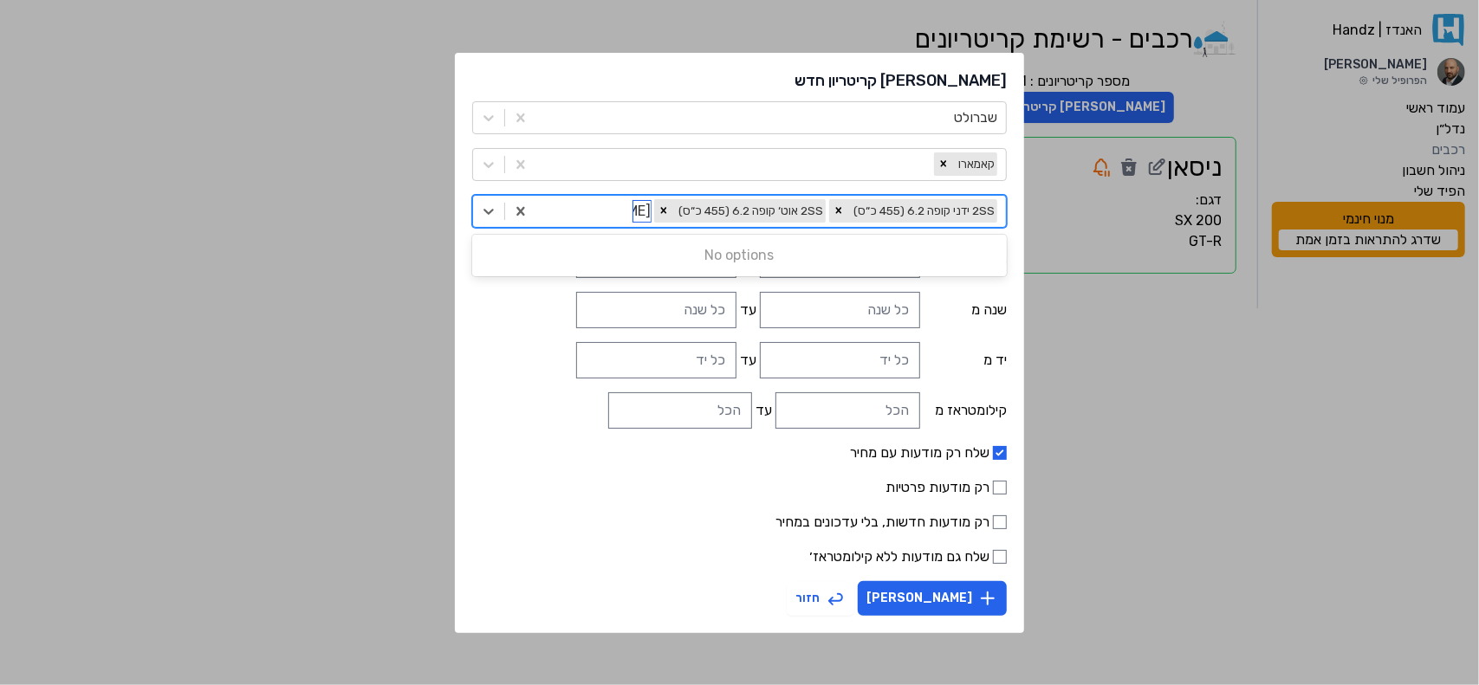
type input "ז"
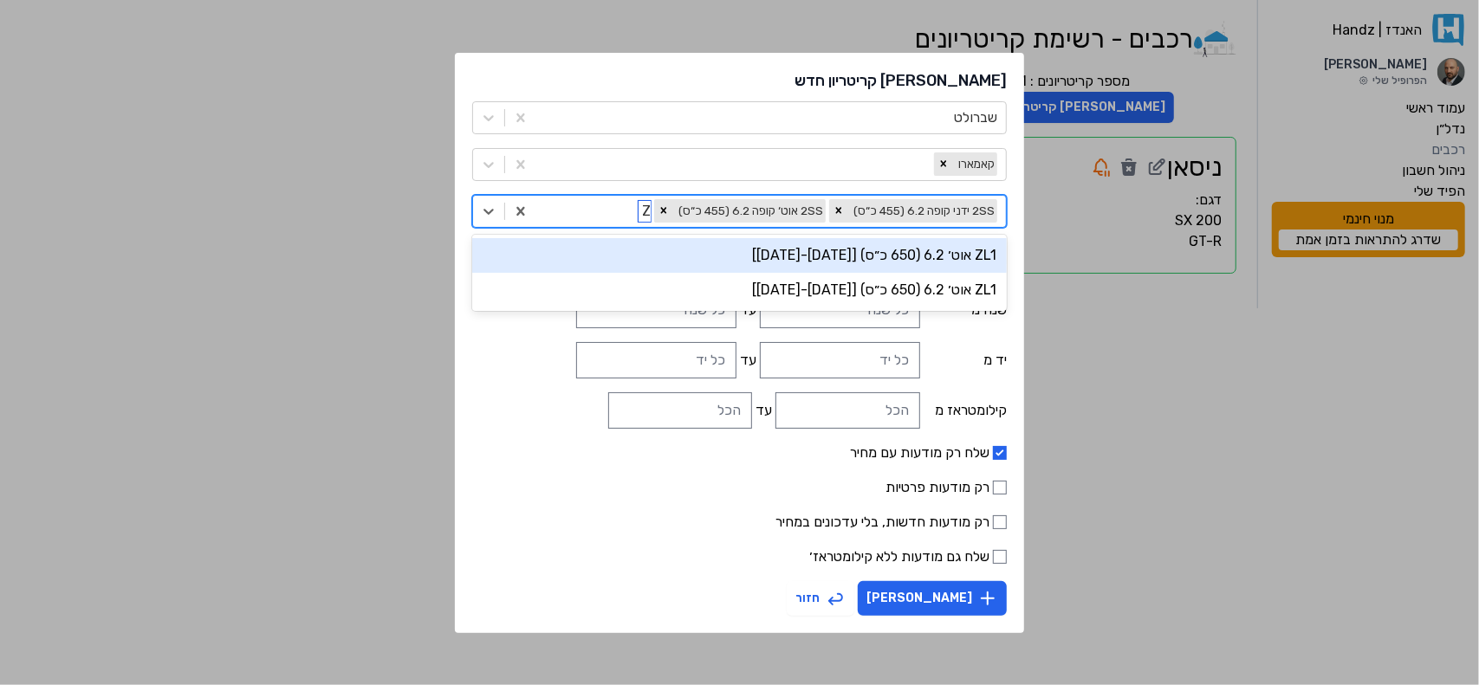
type input "ZL"
click at [773, 251] on div "ZL1 אוט׳ 6.2 (650 כ״ס) [[DATE]-[DATE]]" at bounding box center [739, 255] width 535 height 35
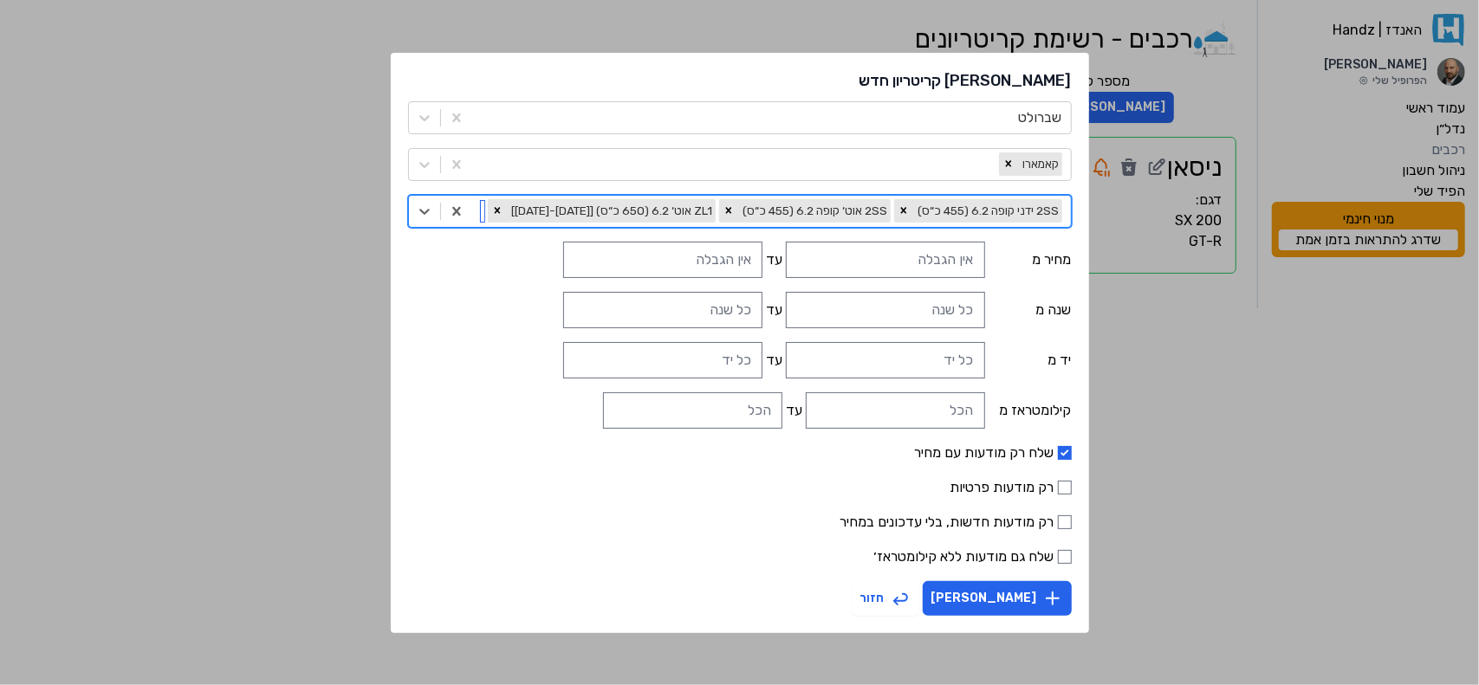
click at [483, 214] on div "2SS ידני קופה 6.2 (455 כ״ס) 2SS אוט׳ קופה 6.2 (455 כ״ס) ZL1 אוט׳ 6.2 (650 כ״ס) …" at bounding box center [771, 211] width 599 height 31
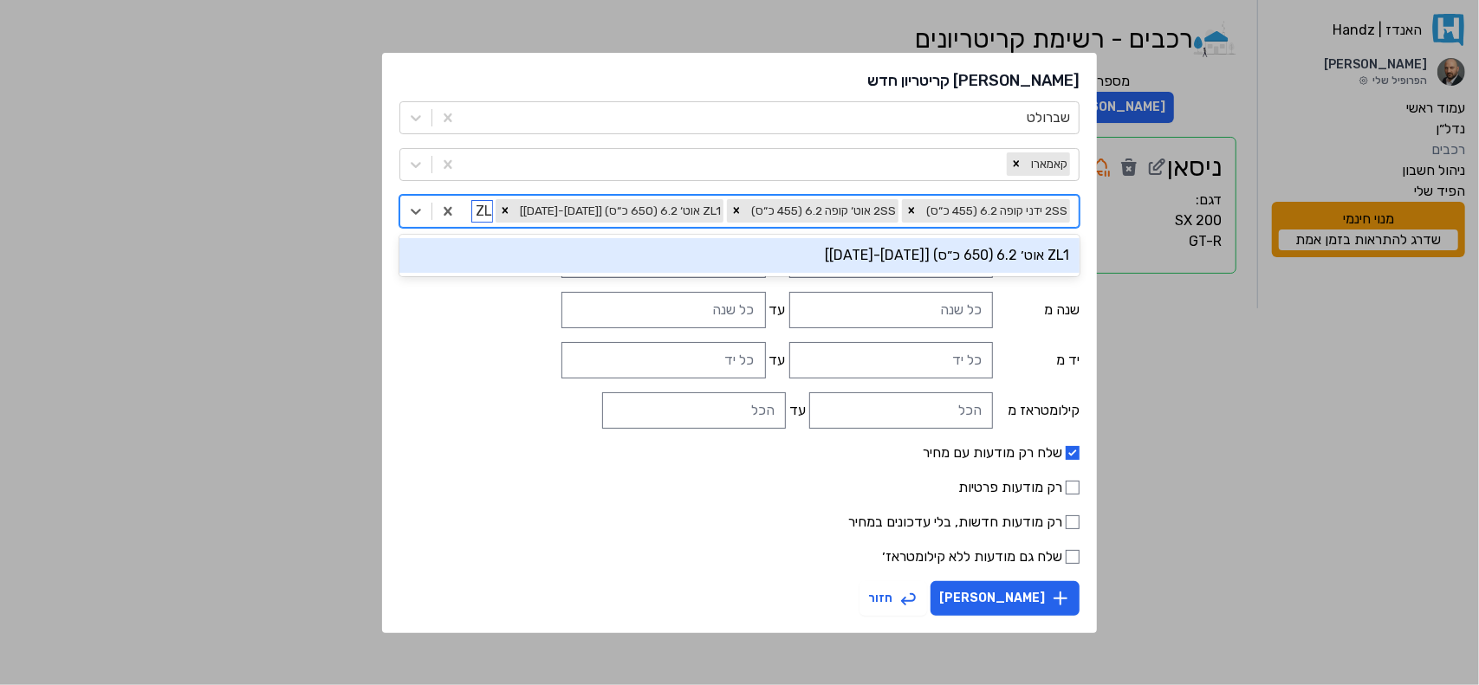
type input "ZL1"
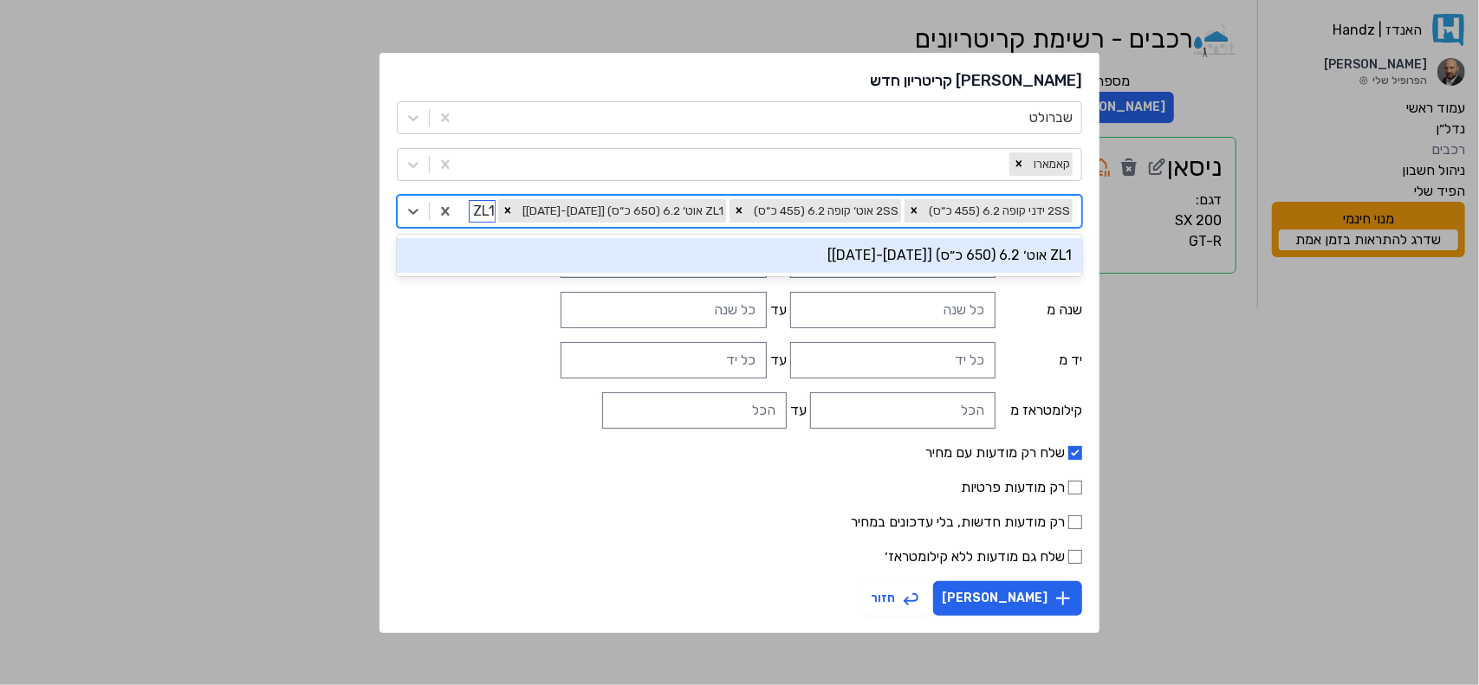
click at [819, 262] on div "ZL1 אוט׳ 6.2 (650 כ״ס) [[DATE]-[DATE]]" at bounding box center [739, 255] width 685 height 35
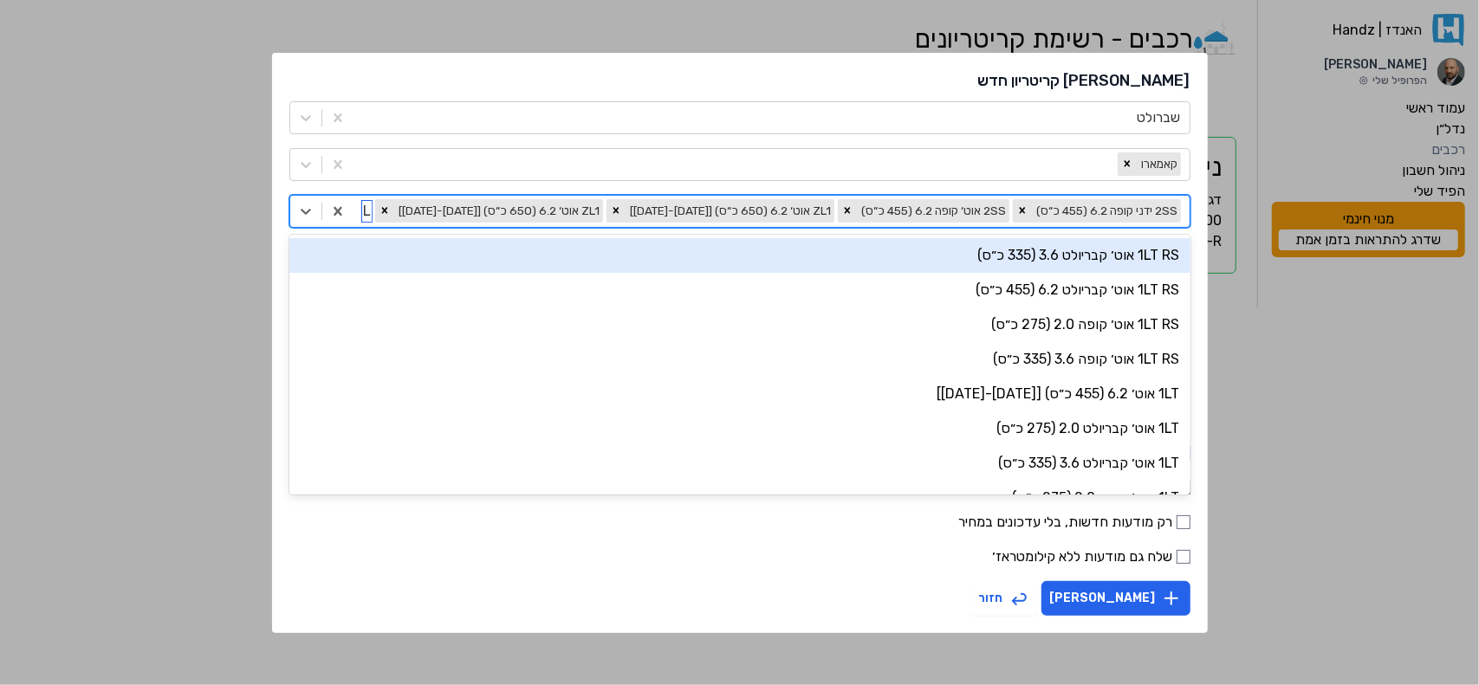
type input "1LE"
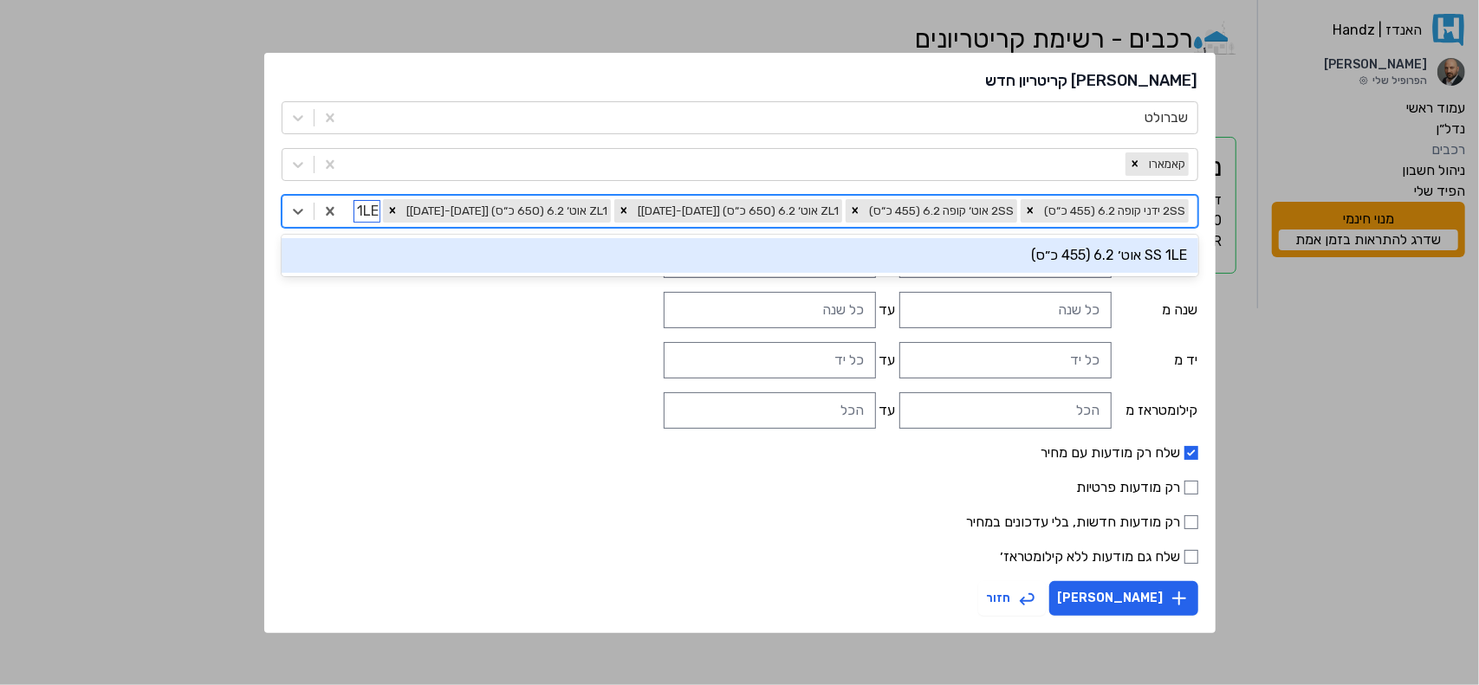
click at [755, 237] on div "SS 1LE אוט׳ 6.2 (455 כ״ס)" at bounding box center [740, 256] width 917 height 42
click at [761, 250] on div "SS 1LE אוט׳ 6.2 (455 כ״ס)" at bounding box center [740, 255] width 917 height 35
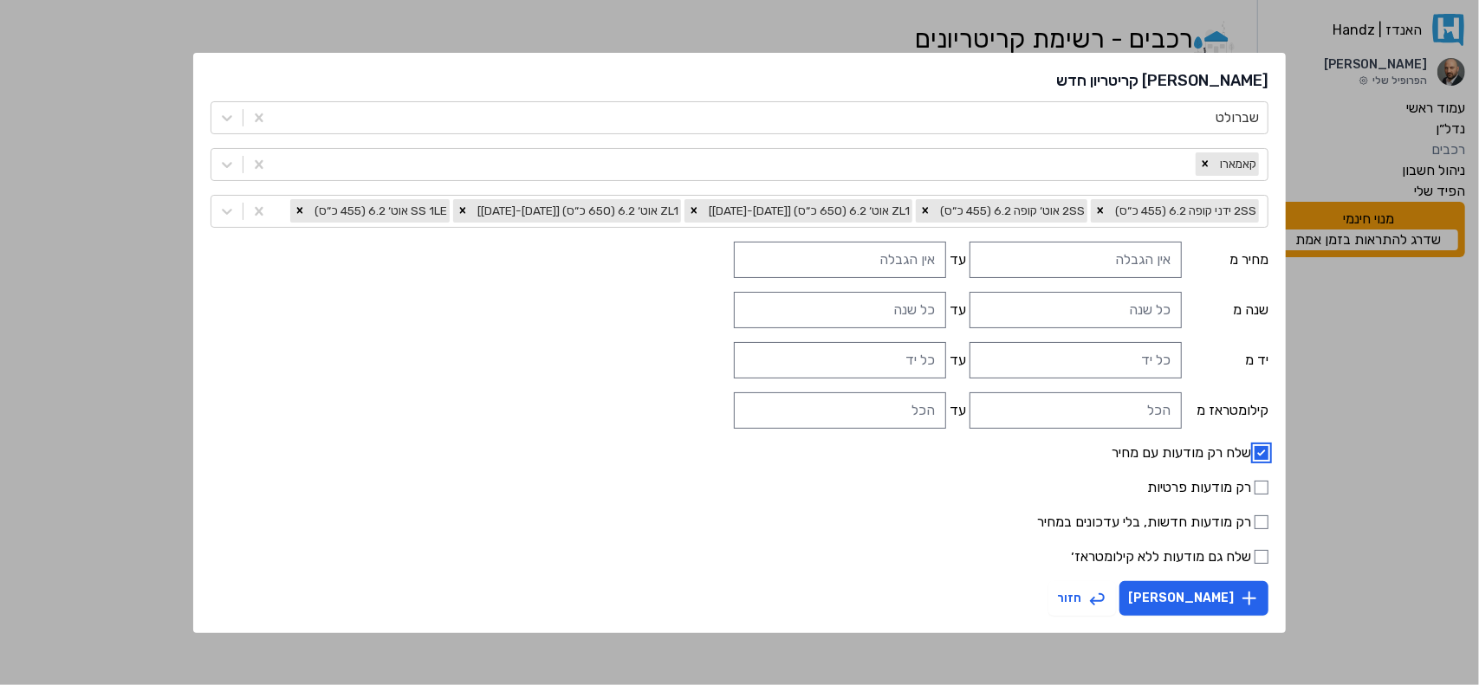
click at [1255, 448] on input "שלח רק מודעות עם מחיר" at bounding box center [1262, 453] width 14 height 14
checkbox input "false"
click at [1213, 598] on button "[PERSON_NAME]" at bounding box center [1194, 598] width 149 height 35
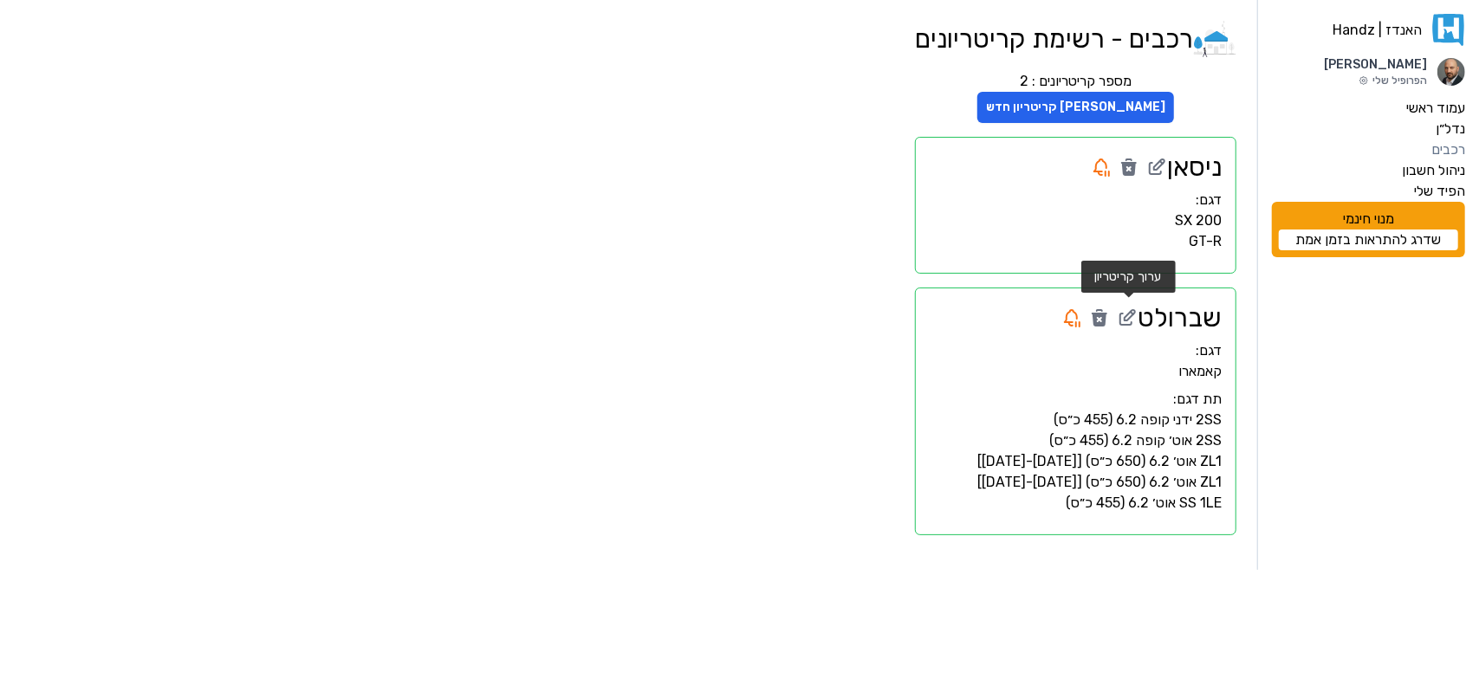
click at [1130, 316] on icon at bounding box center [1127, 318] width 21 height 21
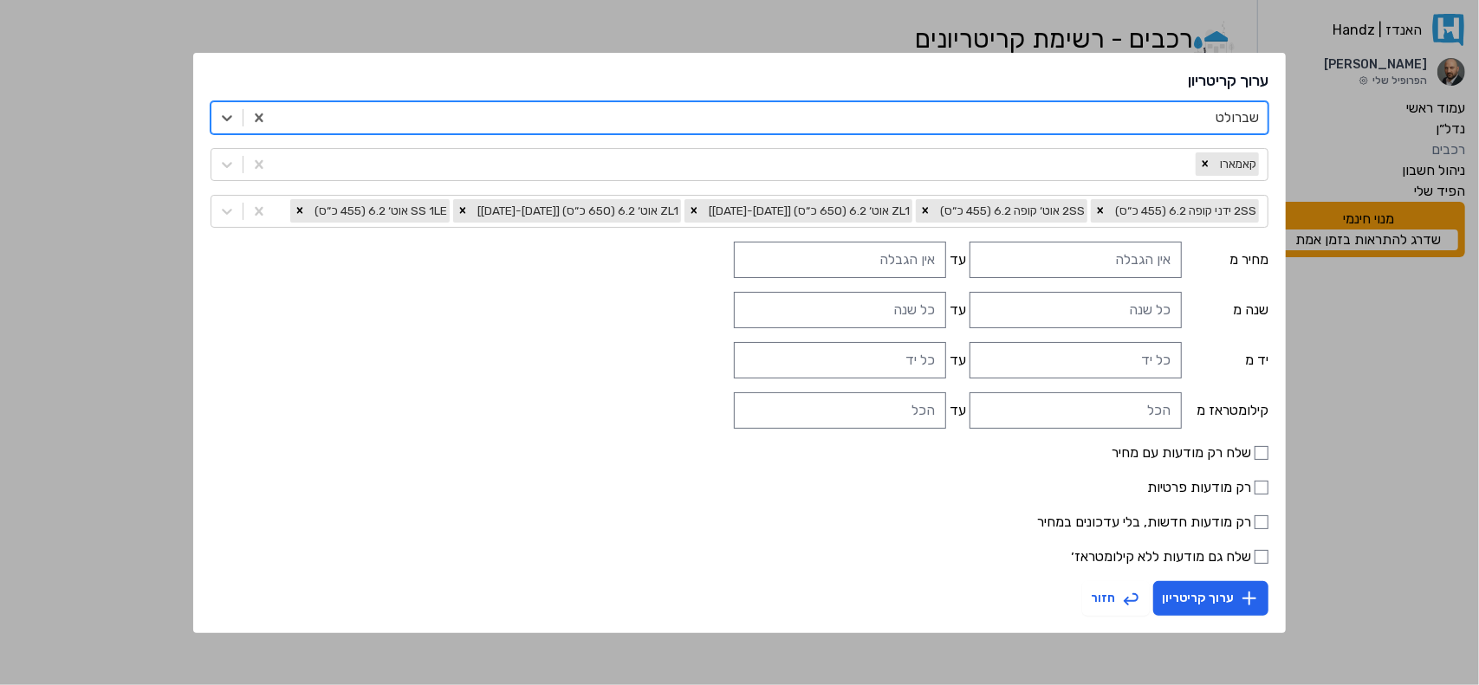
drag, startPoint x: 1174, startPoint y: 114, endPoint x: 1341, endPoint y: 116, distance: 166.4
click at [1314, 117] on div "ערוך קריטריון שברולט קאמארו 2SS ידני קופה 6.2 (455 כ״ס) 2SS אוט׳ קופה 6.2 (455 …" at bounding box center [739, 342] width 1479 height 685
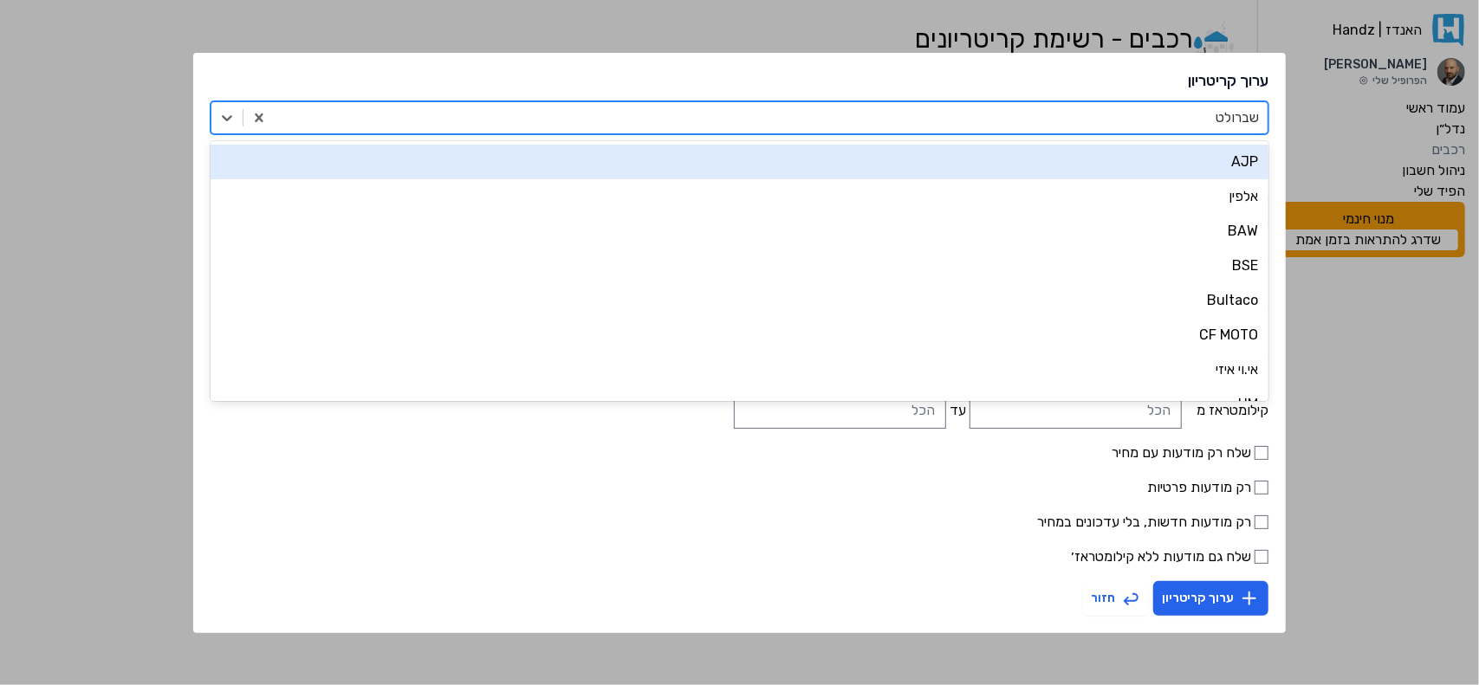
type input "E"
click at [877, 129] on div at bounding box center [771, 118] width 976 height 24
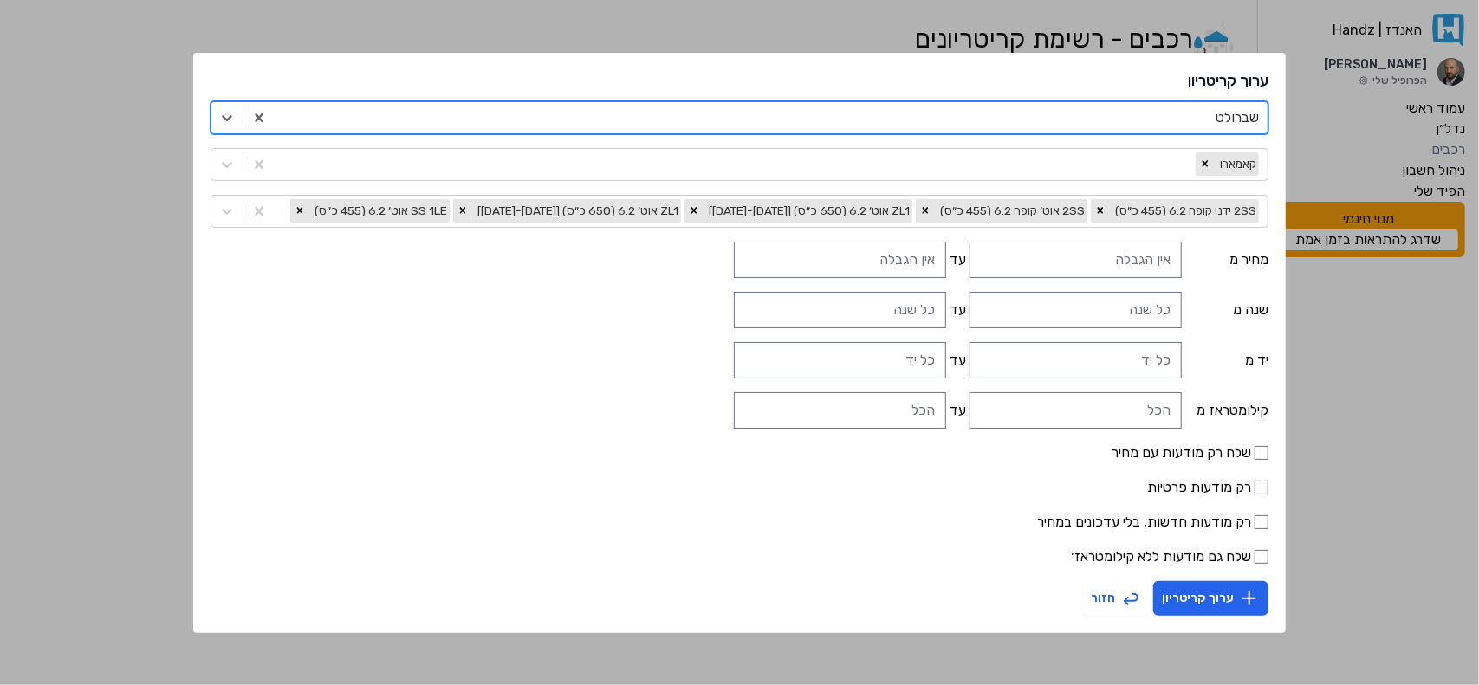
click at [902, 118] on div at bounding box center [771, 118] width 976 height 24
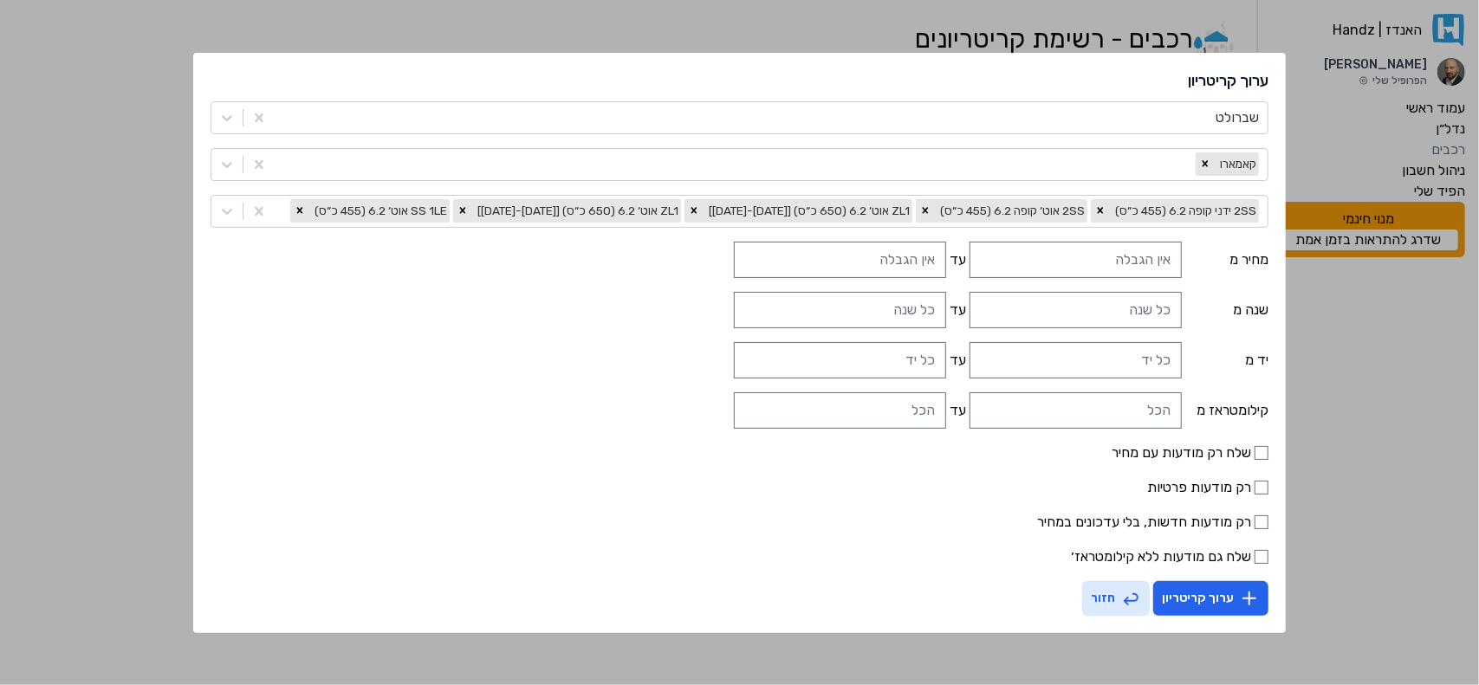
click at [1082, 599] on button "חזור" at bounding box center [1116, 598] width 68 height 35
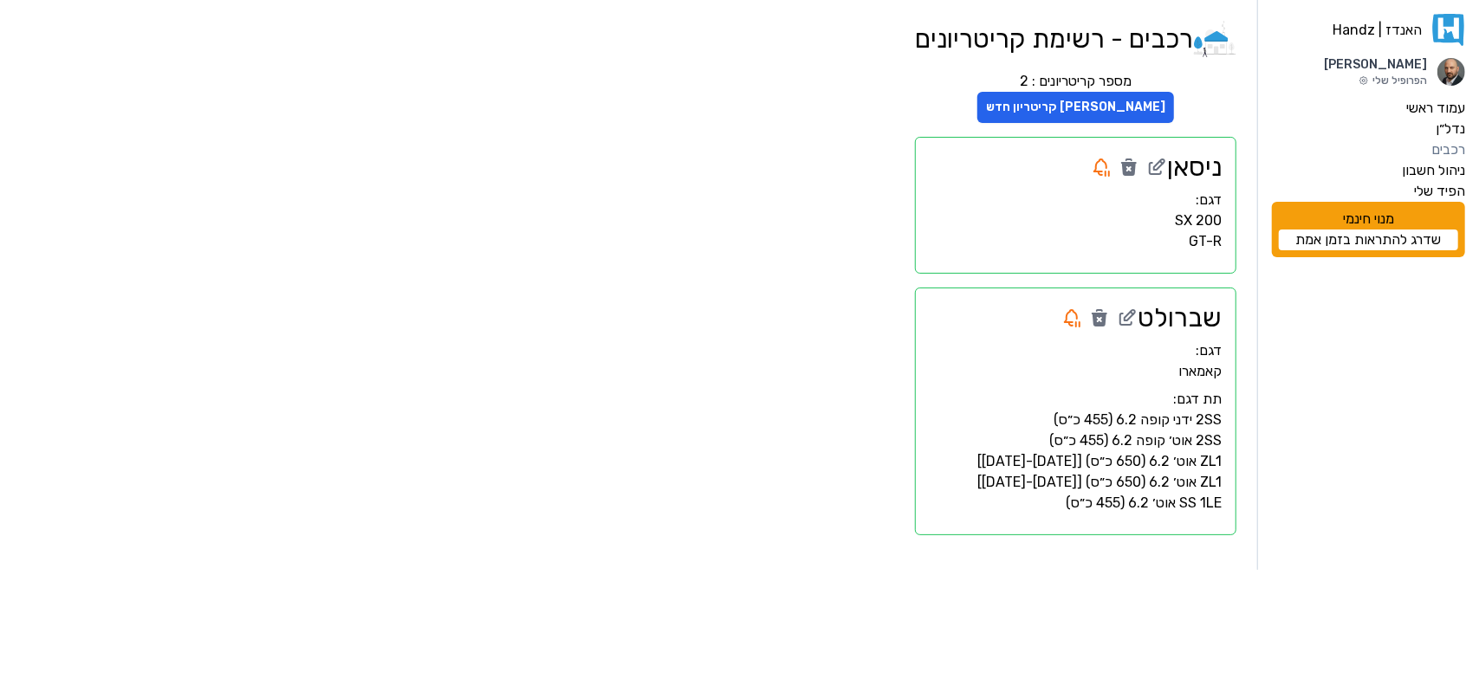
click at [1199, 316] on h2 "שברולט" at bounding box center [1180, 317] width 84 height 31
click at [1437, 185] on label "הפיד שלי" at bounding box center [1439, 191] width 51 height 21
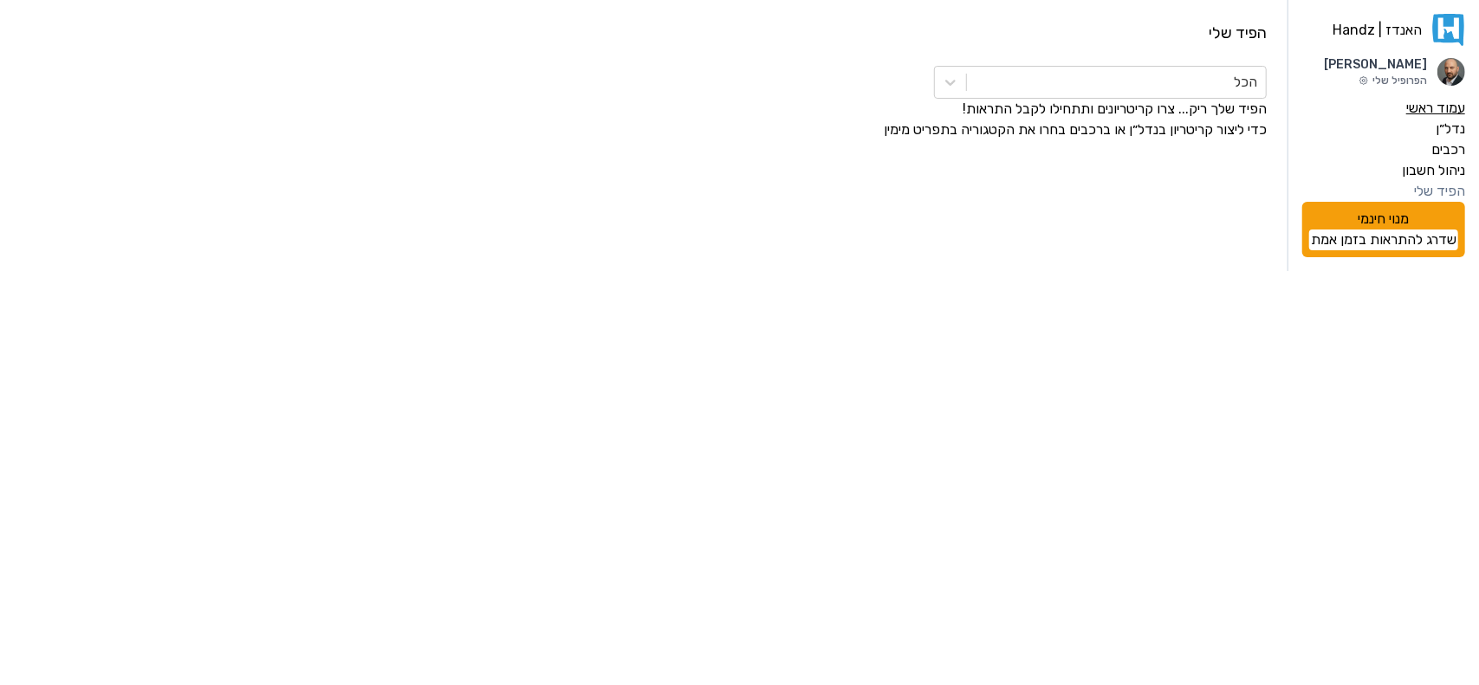
click at [1439, 115] on label "עמוד ראשי" at bounding box center [1435, 108] width 59 height 21
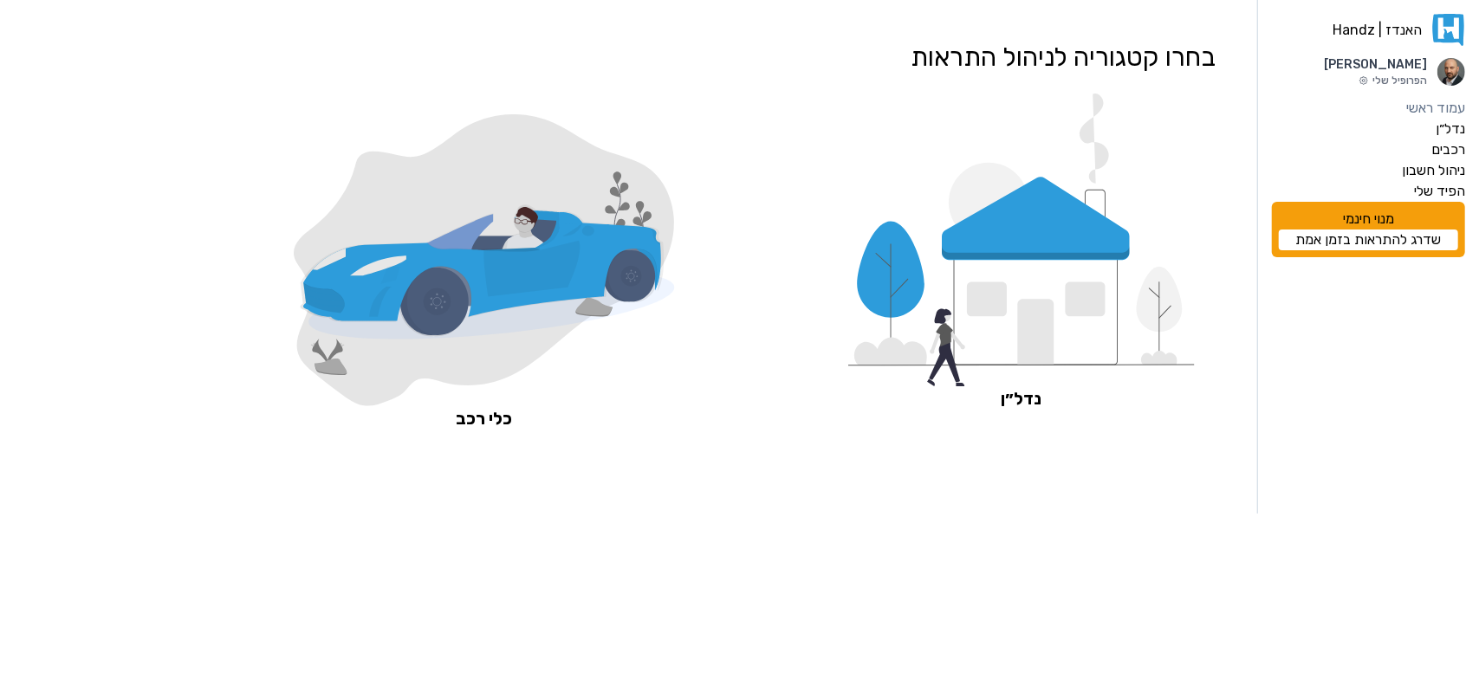
click at [1367, 242] on link "שדרג להתראות בזמן אמת" at bounding box center [1368, 240] width 179 height 21
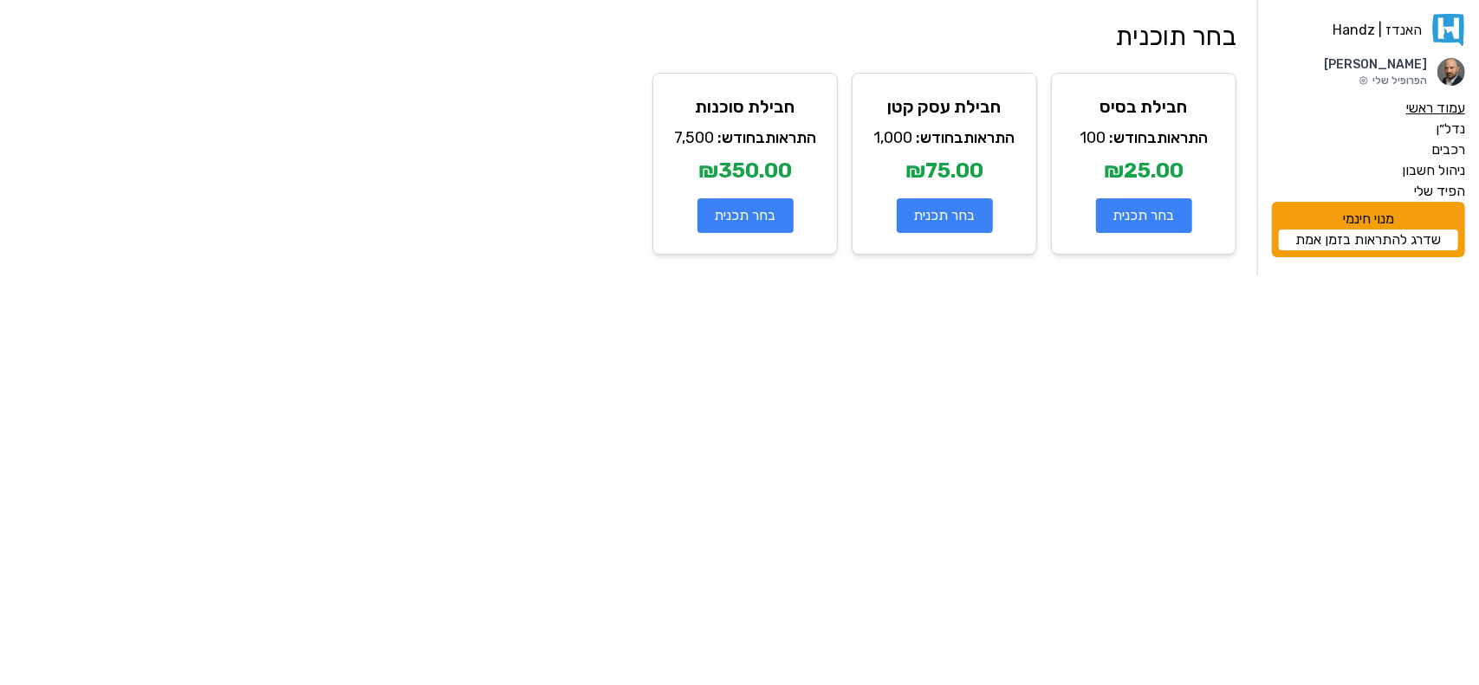
click at [1432, 107] on label "עמוד ראשי" at bounding box center [1435, 108] width 59 height 21
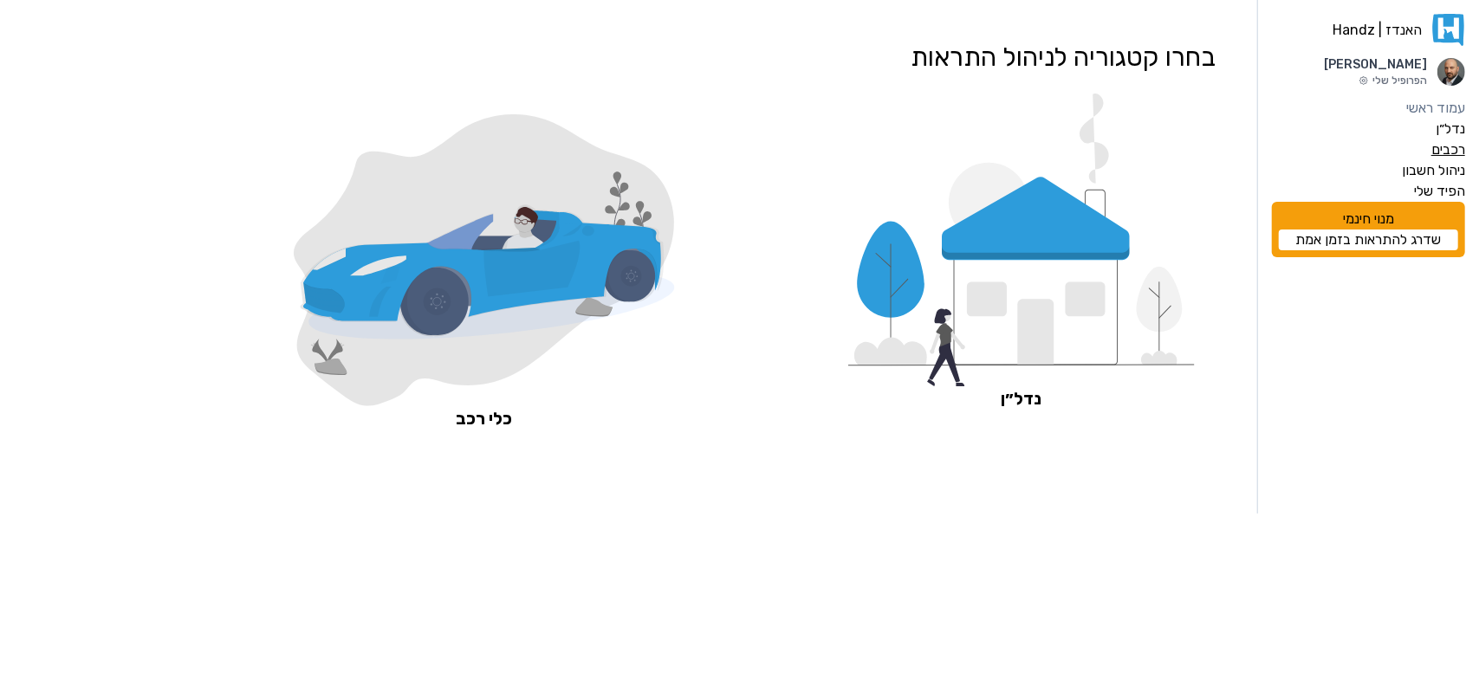
click at [1452, 141] on label "רכבים" at bounding box center [1449, 150] width 34 height 21
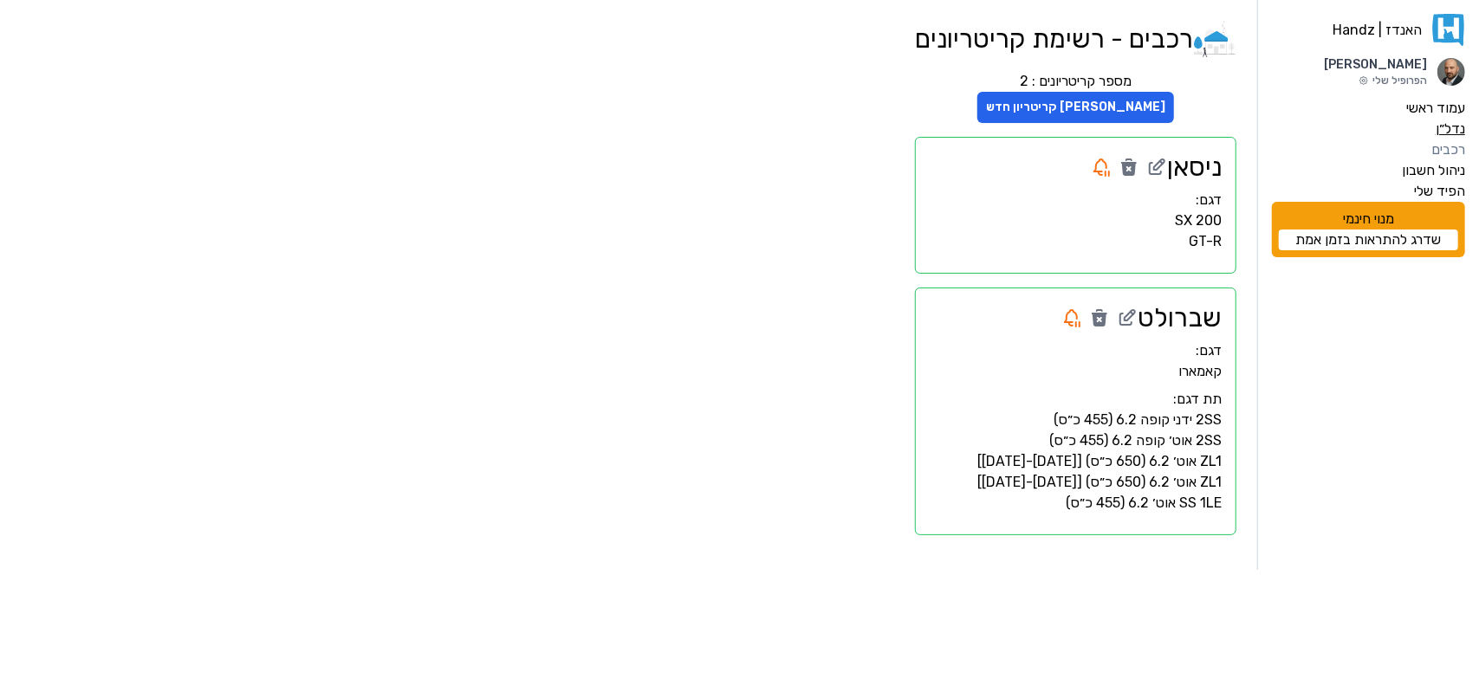
click at [1456, 124] on label "נדל״ן" at bounding box center [1450, 129] width 29 height 21
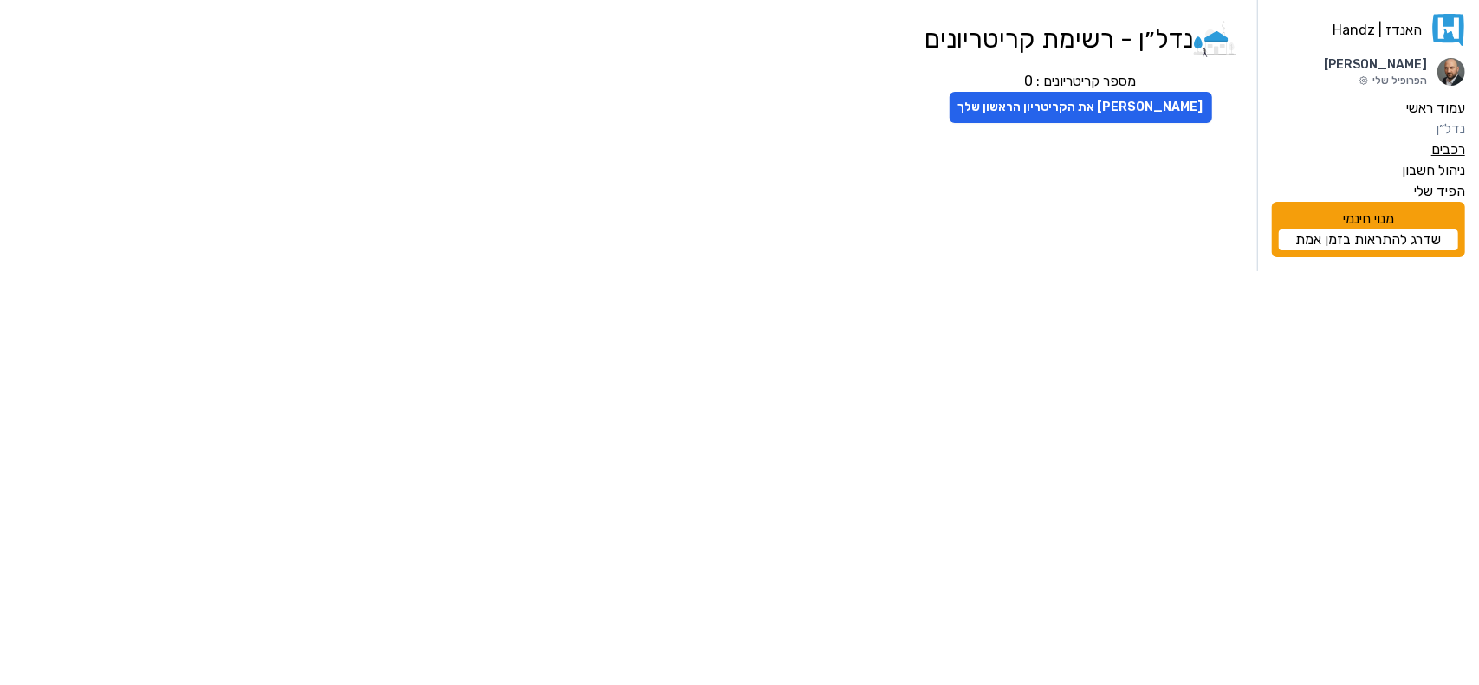
click at [1451, 150] on label "רכבים" at bounding box center [1449, 150] width 34 height 21
